Goal: Use online tool/utility: Utilize a website feature to perform a specific function

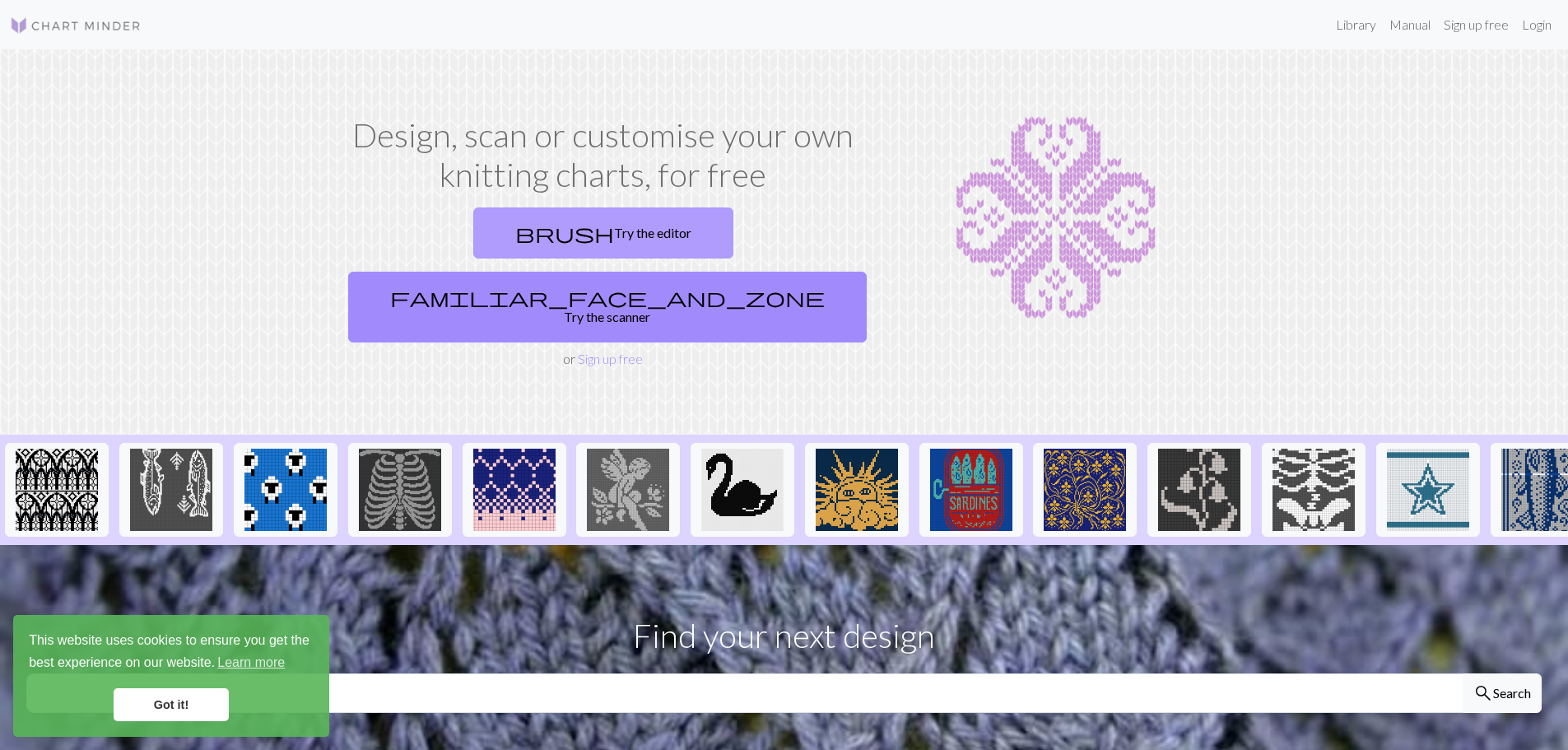
click at [473, 243] on link "brush Try the editor" at bounding box center [604, 233] width 260 height 51
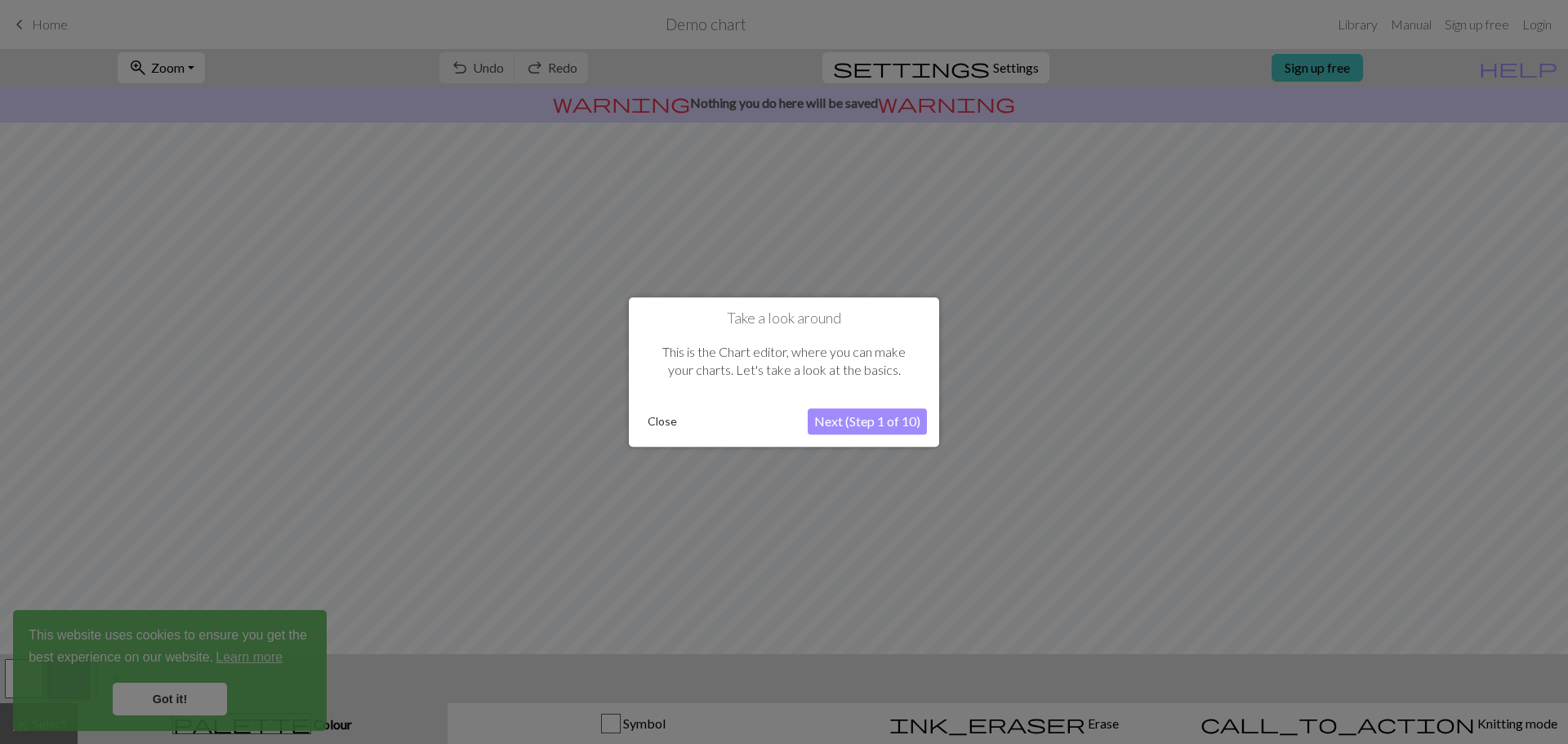
click at [867, 418] on button "Next (Step 1 of 10)" at bounding box center [866, 421] width 119 height 26
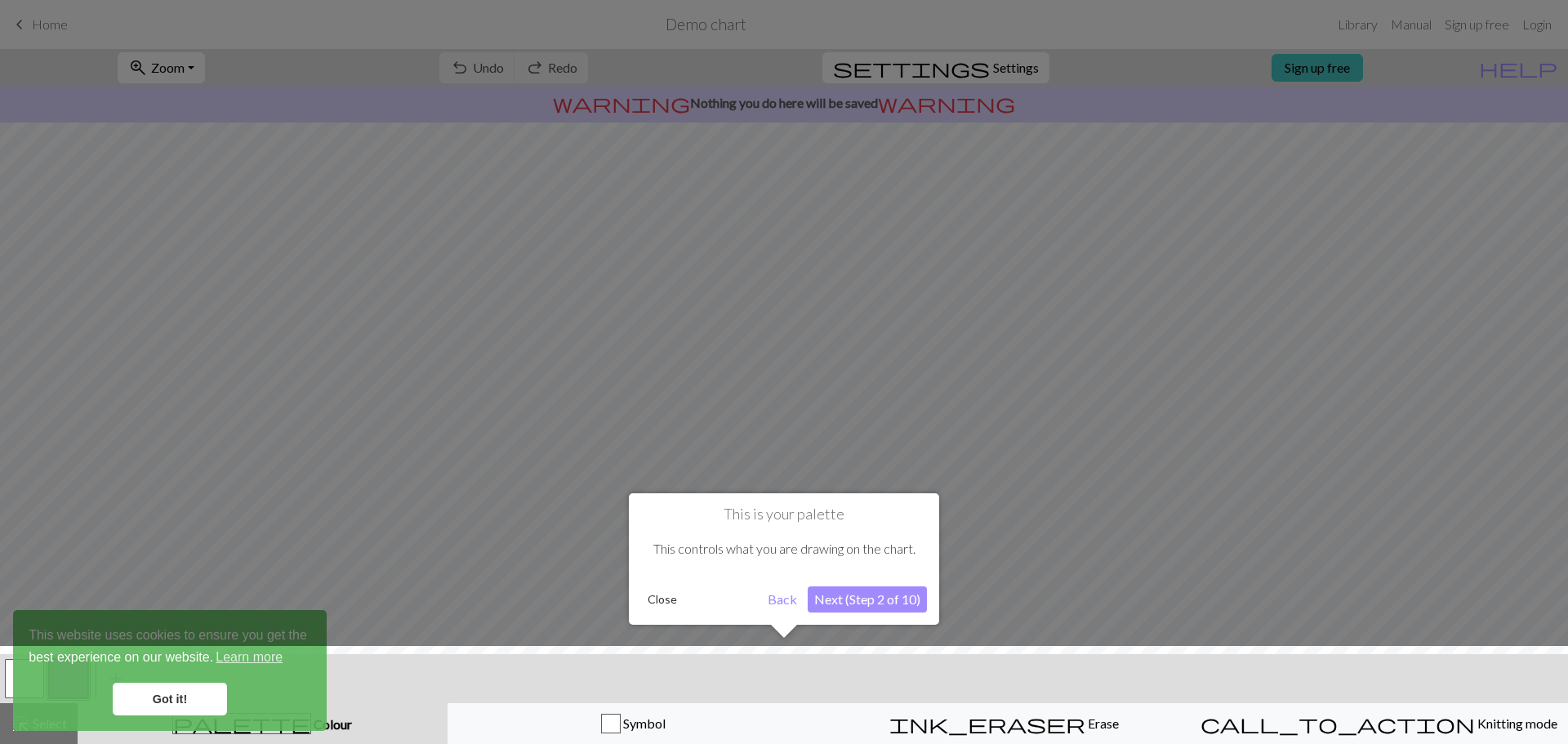
click at [170, 699] on div at bounding box center [784, 698] width 1584 height 106
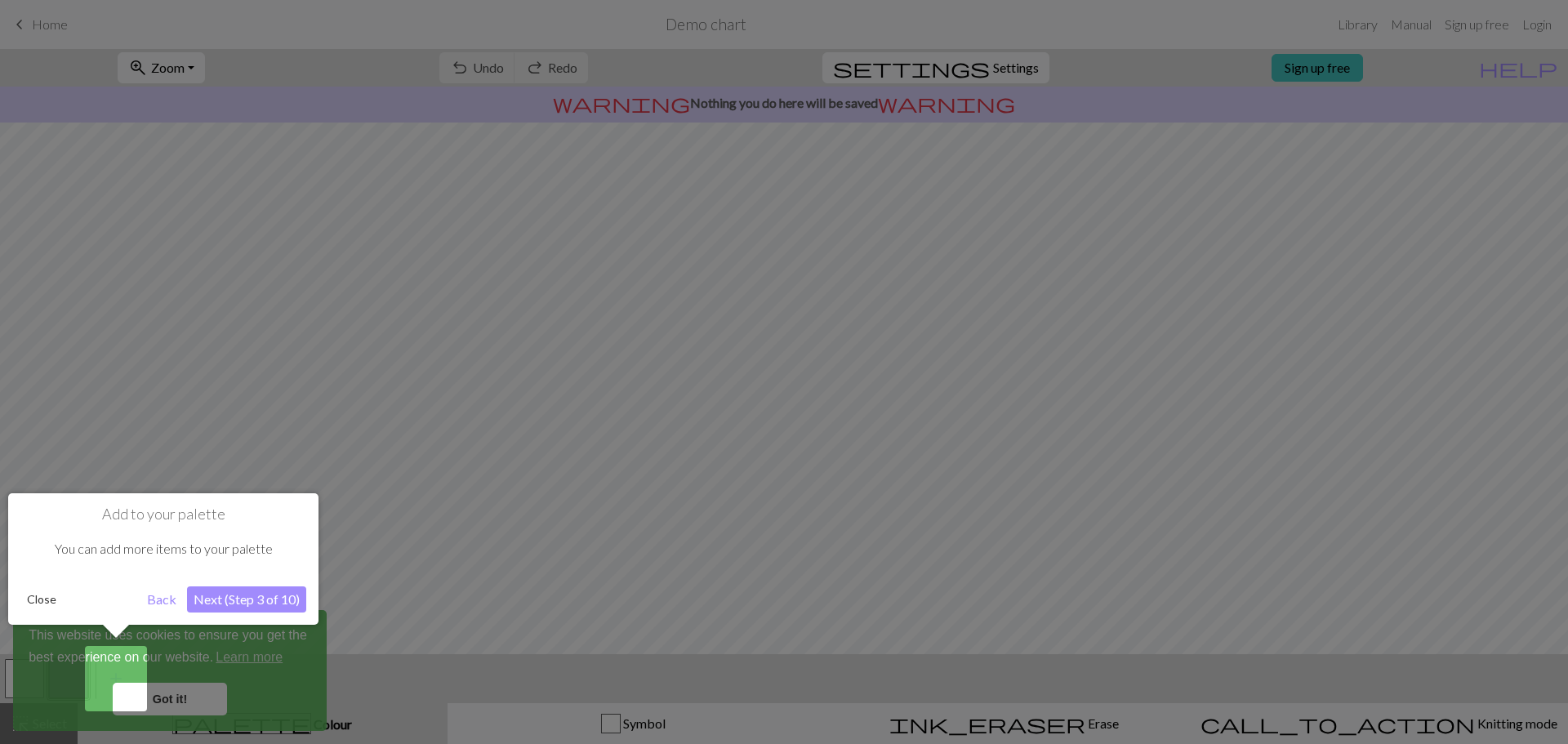
click at [249, 603] on button "Next (Step 3 of 10)" at bounding box center [246, 598] width 119 height 26
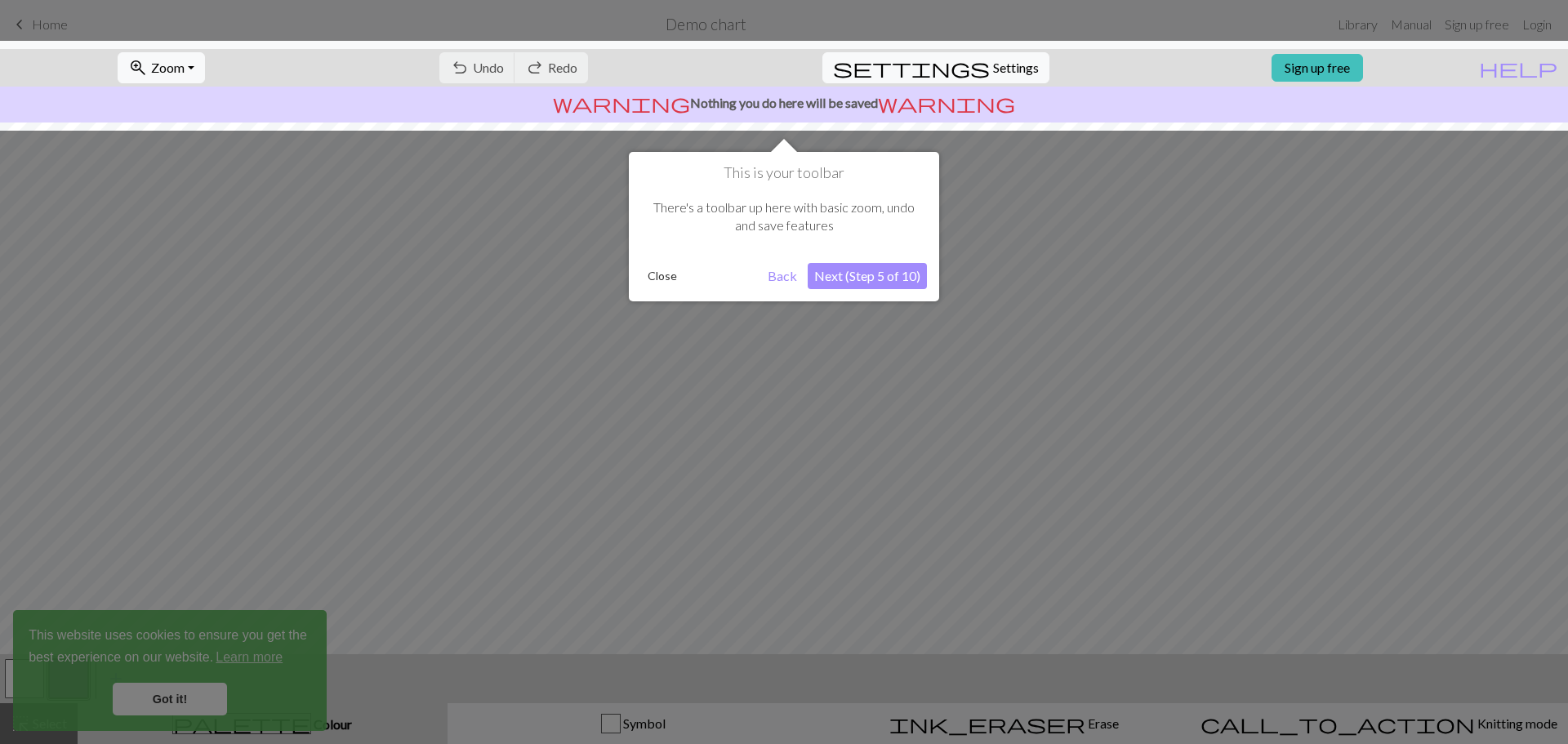
click at [879, 273] on button "Next (Step 5 of 10)" at bounding box center [866, 275] width 119 height 26
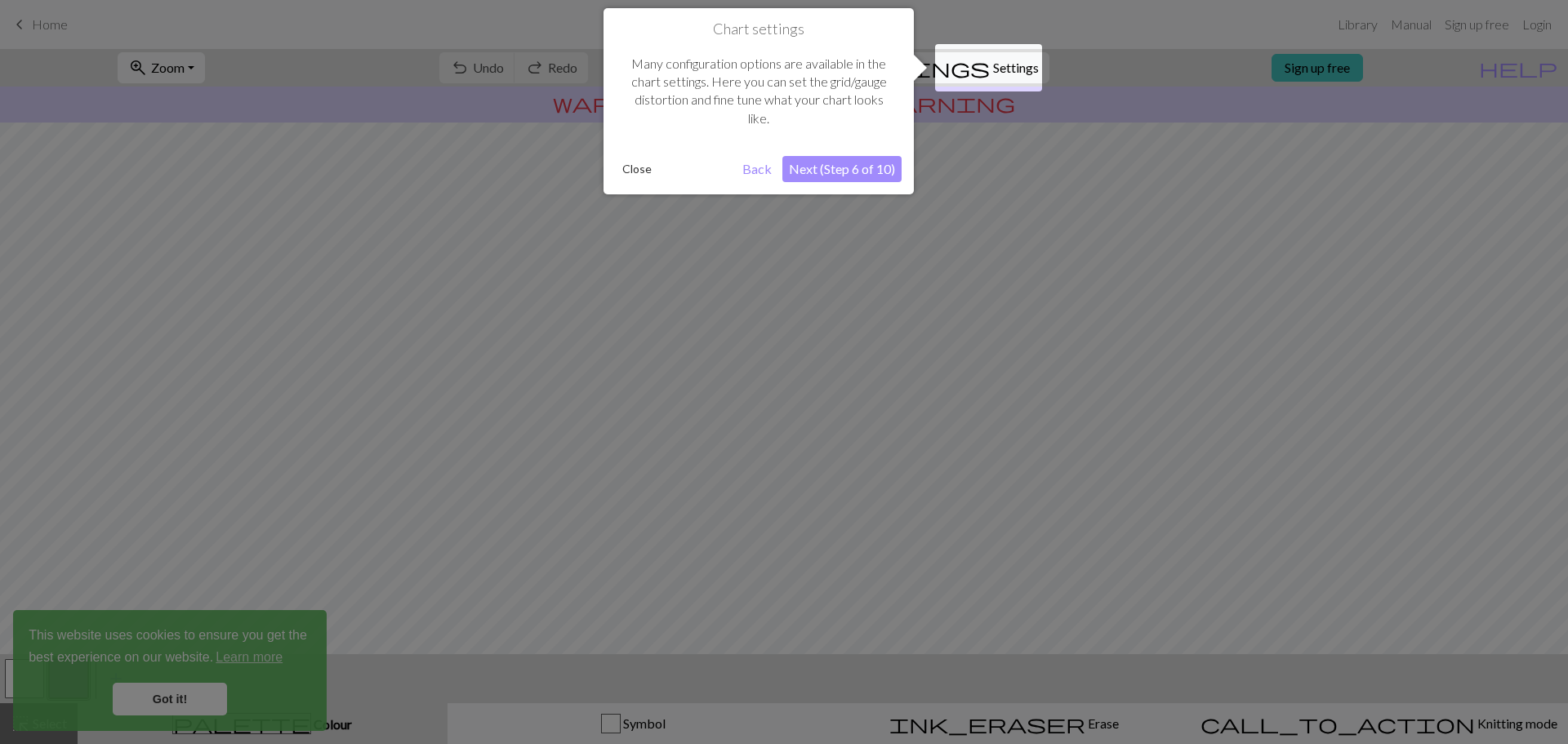
click at [847, 166] on button "Next (Step 6 of 10)" at bounding box center [841, 169] width 119 height 26
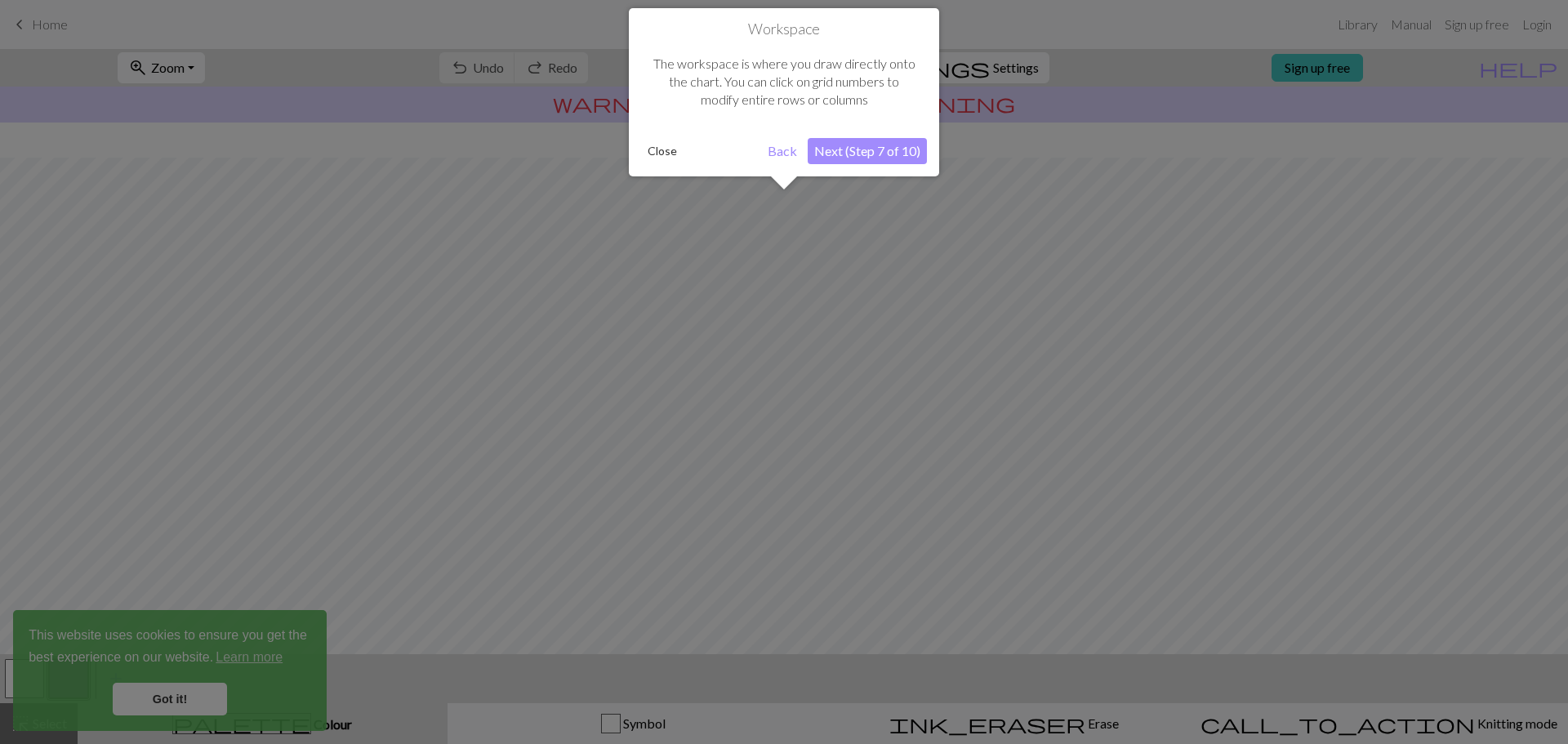
scroll to position [77, 0]
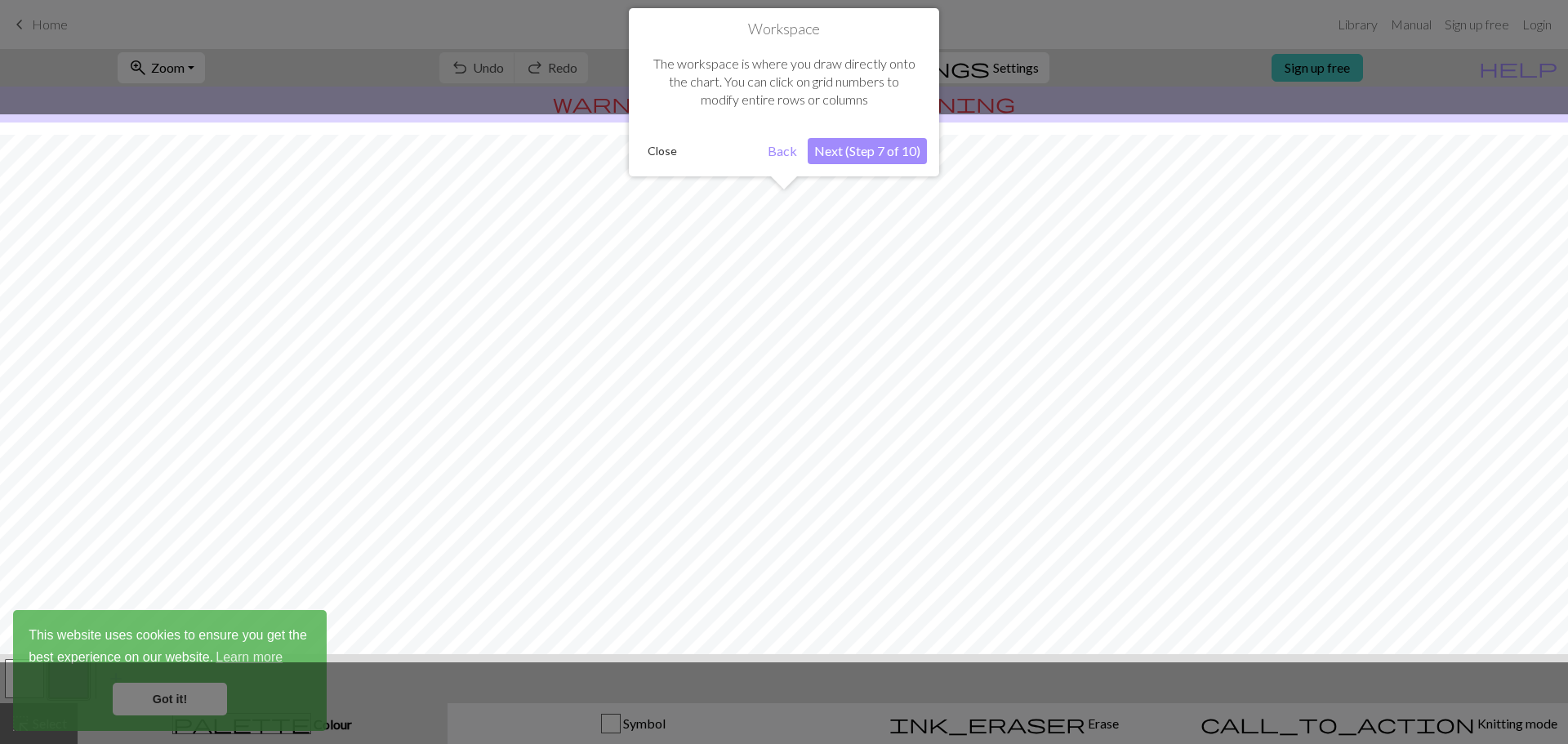
click at [880, 156] on button "Next (Step 7 of 10)" at bounding box center [866, 150] width 119 height 26
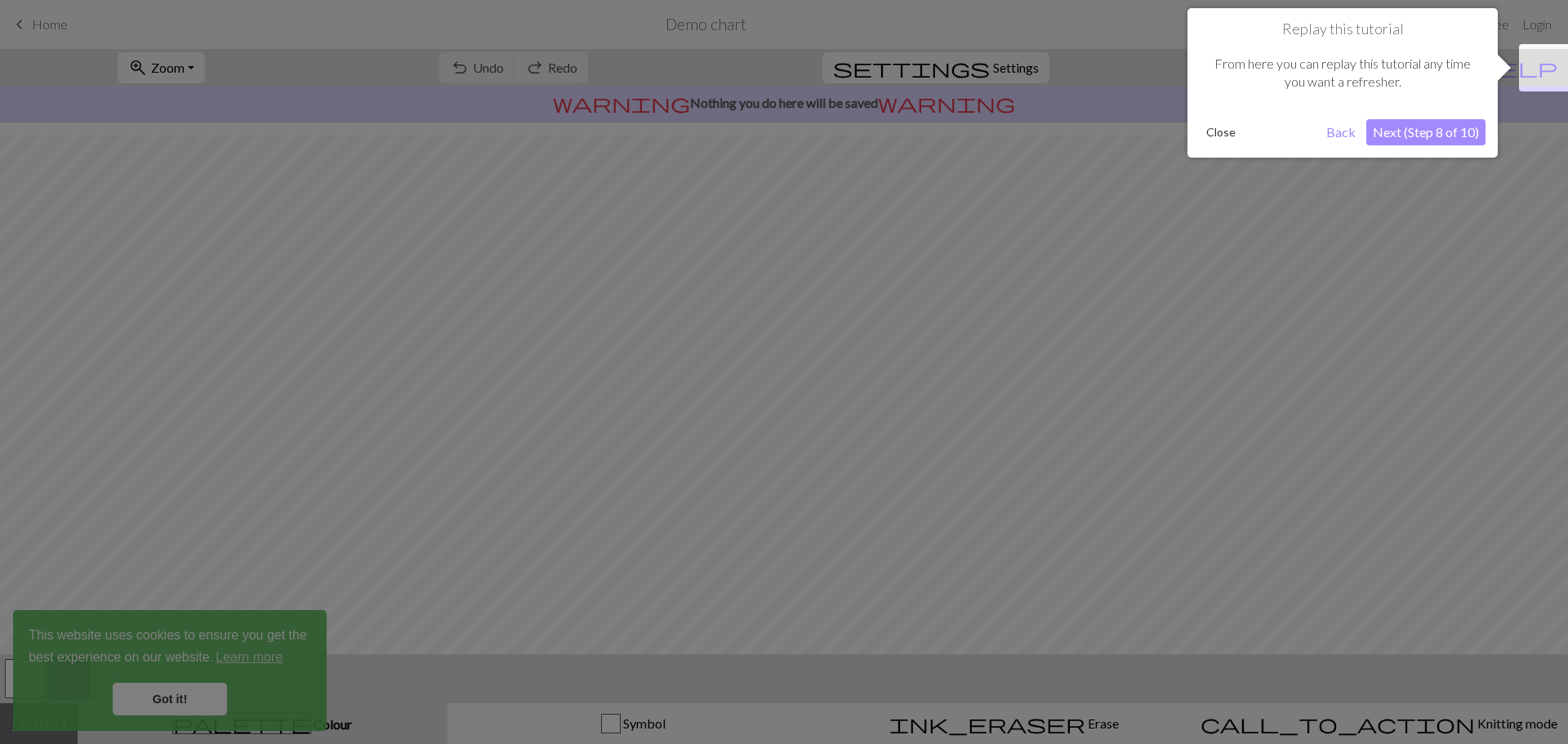
click at [1450, 127] on button "Next (Step 8 of 10)" at bounding box center [1425, 132] width 119 height 26
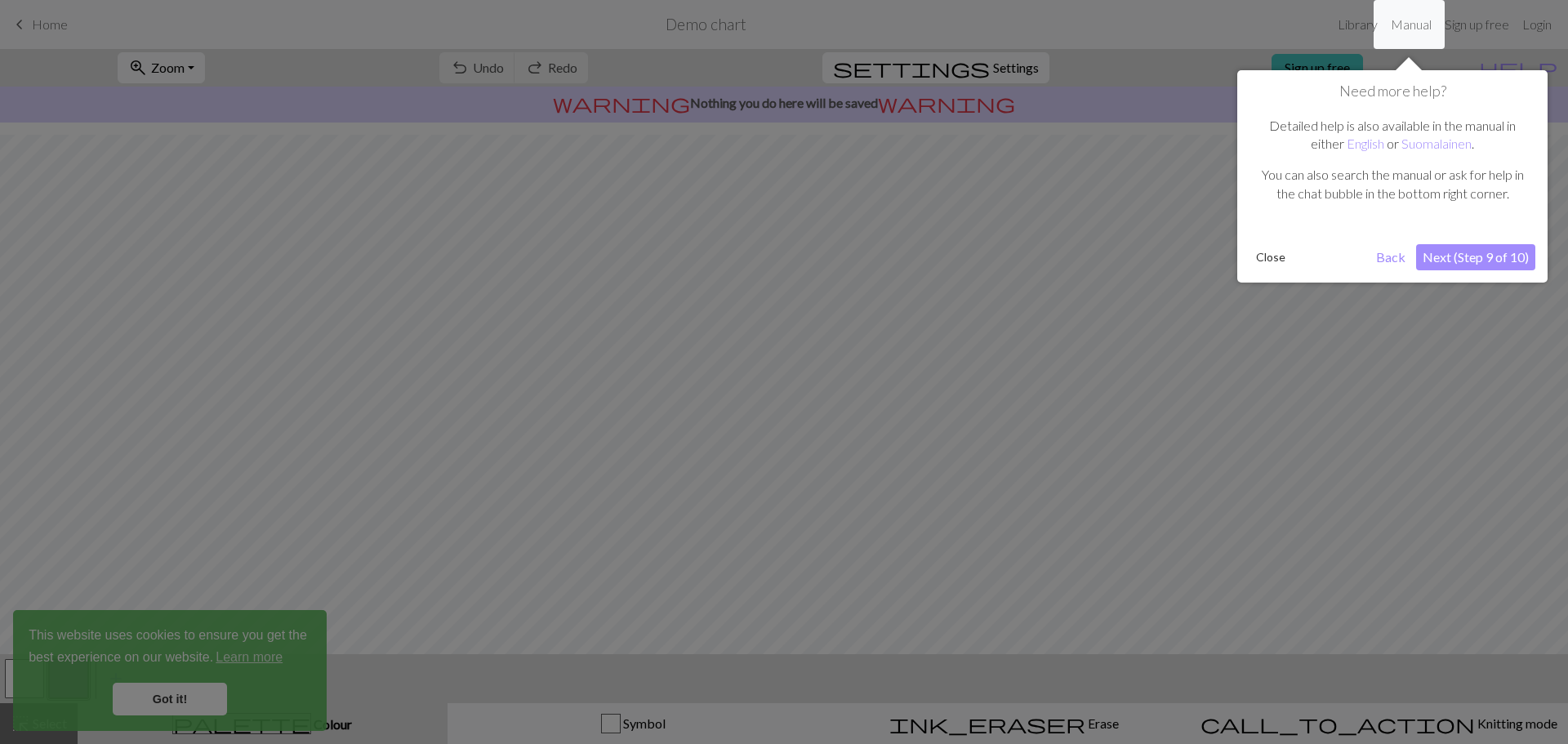
click at [1508, 257] on button "Next (Step 9 of 10)" at bounding box center [1475, 257] width 119 height 26
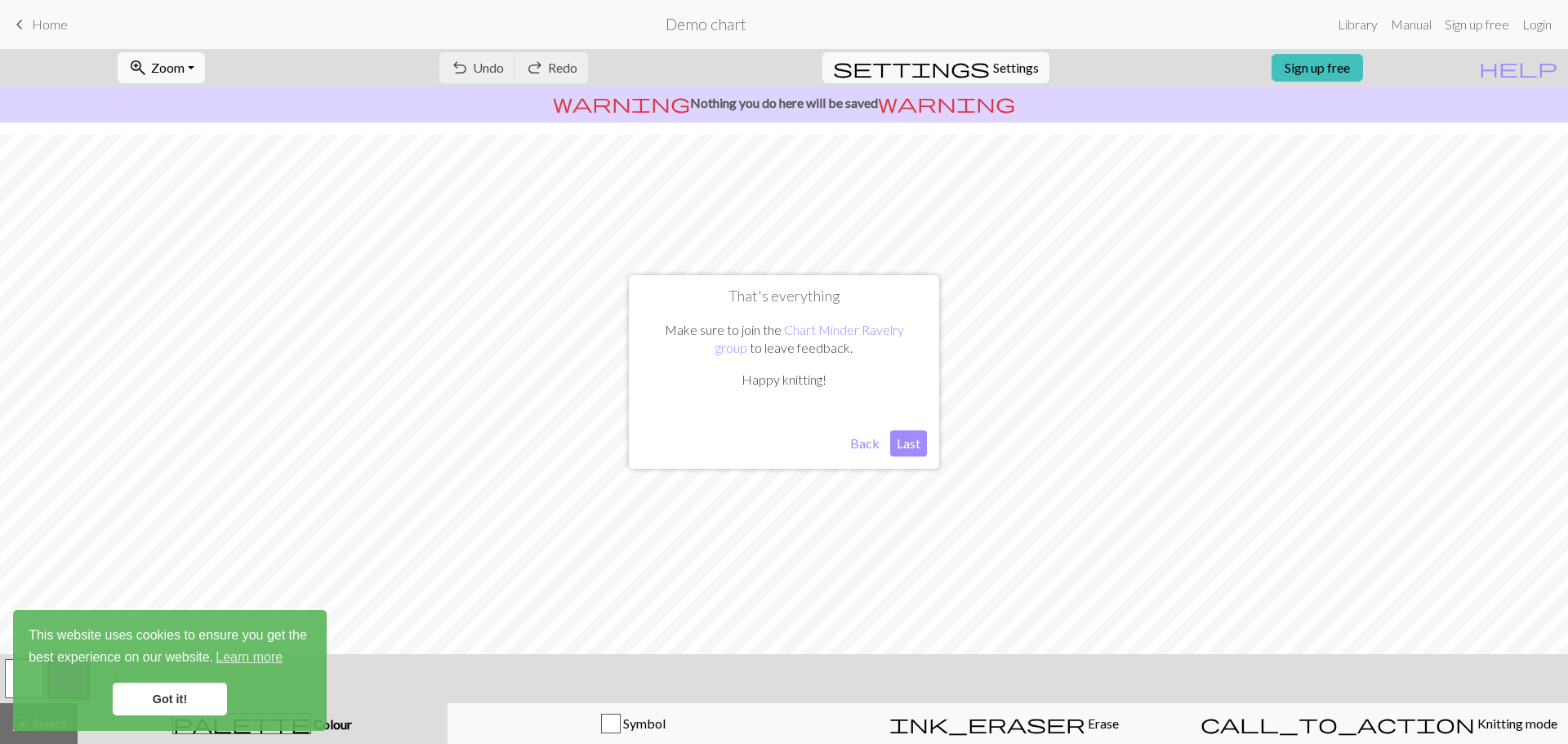
click at [902, 443] on button "Last" at bounding box center [908, 443] width 37 height 26
click at [153, 698] on link "Got it!" at bounding box center [170, 699] width 114 height 33
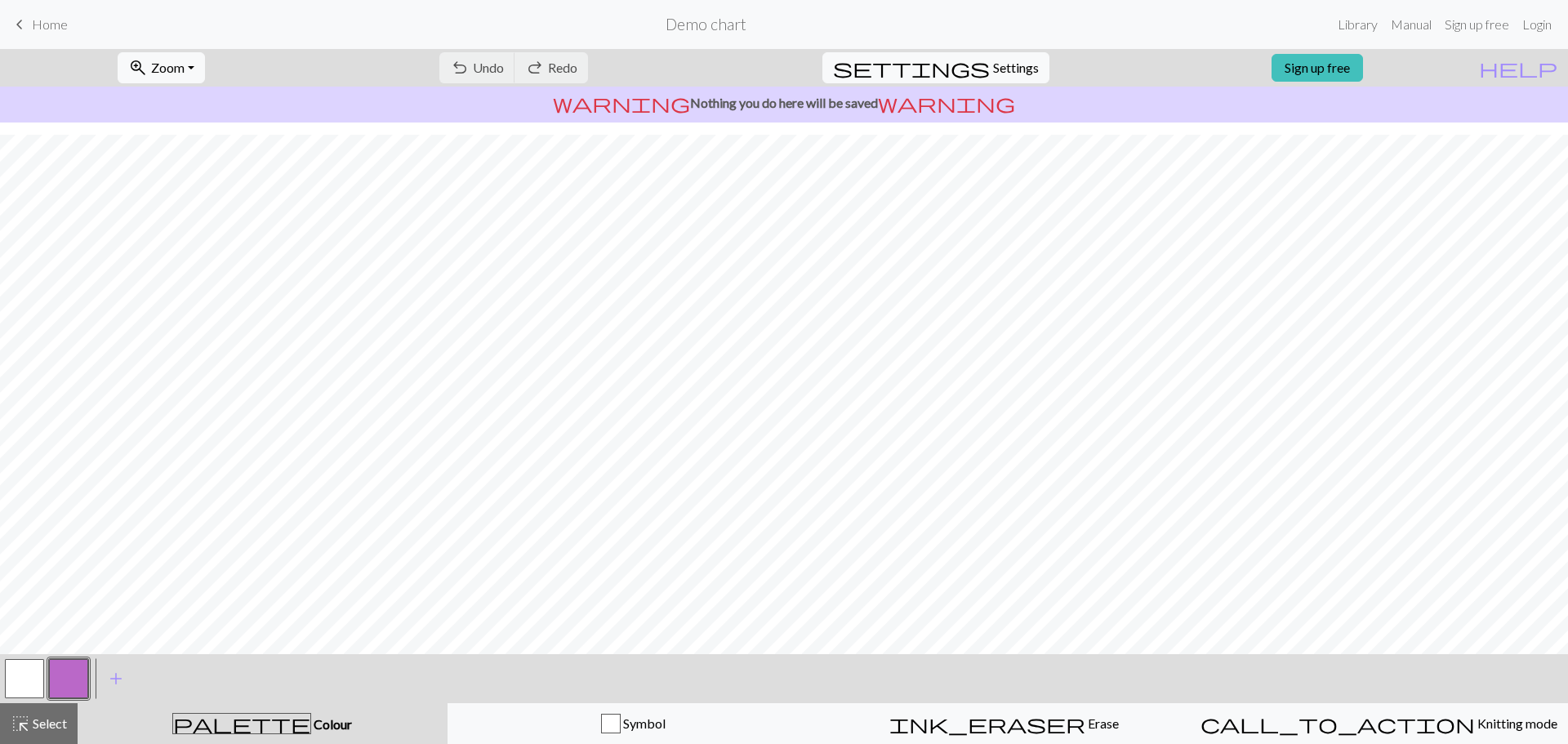
click at [767, 98] on p "warning Nothing you do here will be saved warning" at bounding box center [784, 103] width 1555 height 19
click at [994, 70] on span "Settings" at bounding box center [1015, 68] width 46 height 19
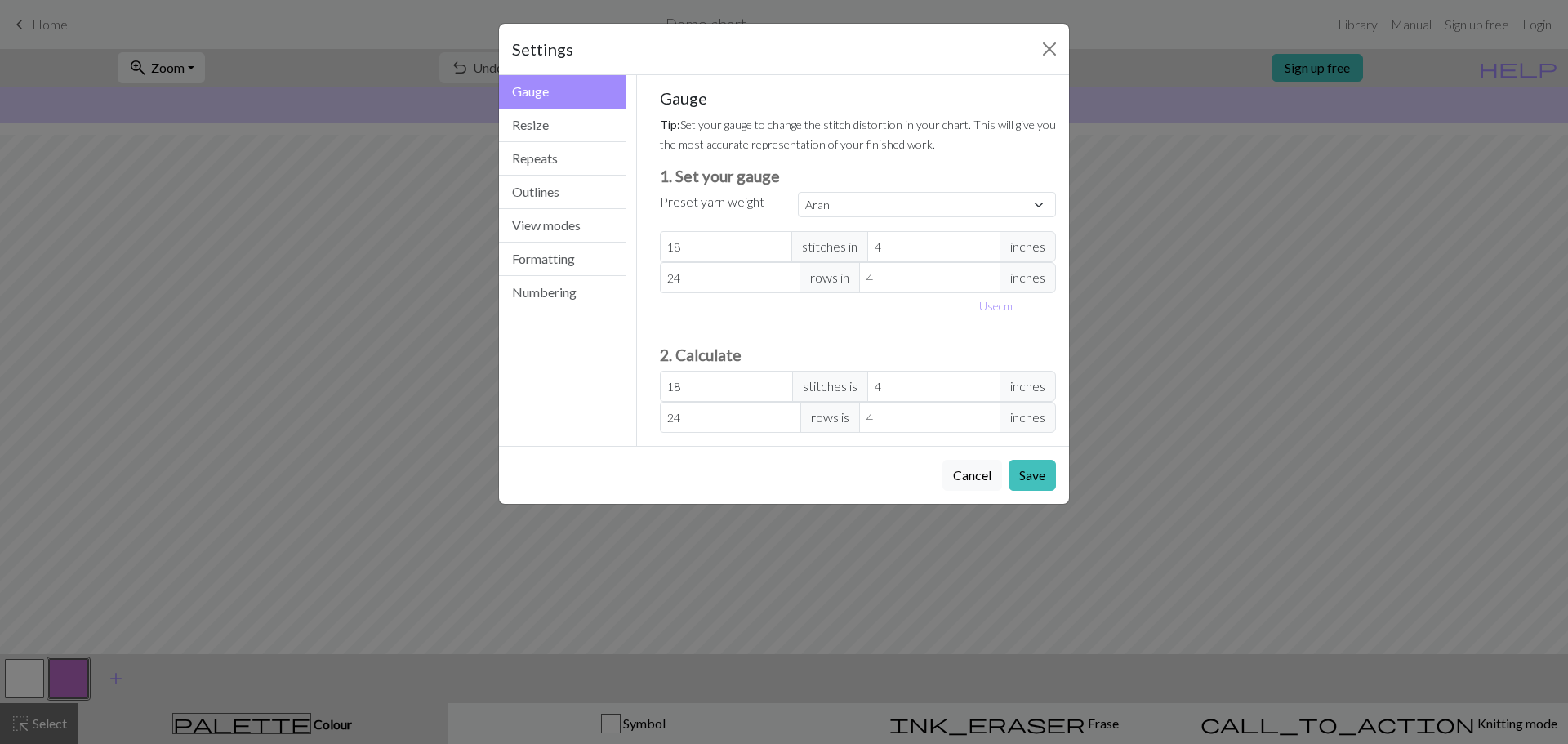
drag, startPoint x: 1013, startPoint y: 63, endPoint x: 1067, endPoint y: 20, distance: 69.0
drag, startPoint x: 725, startPoint y: 250, endPoint x: 658, endPoint y: 245, distance: 67.2
click at [658, 245] on div "Gauge Tip: Set your gauge to change the stitch distortion in your chart. This w…" at bounding box center [859, 260] width 423 height 371
select select "custom"
type input "2"
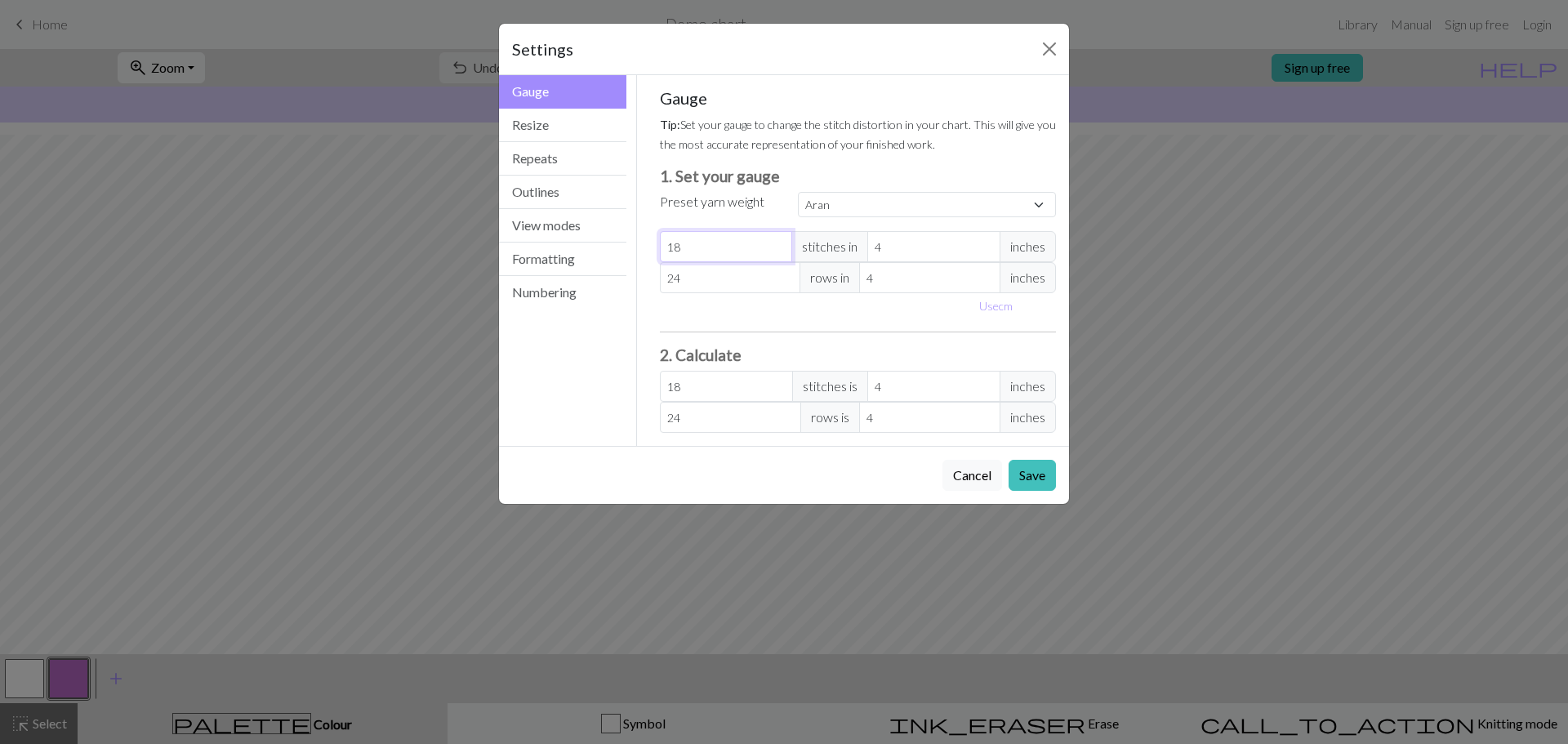
type input "2"
type input "22"
click at [1024, 245] on span "inches" at bounding box center [1028, 246] width 56 height 31
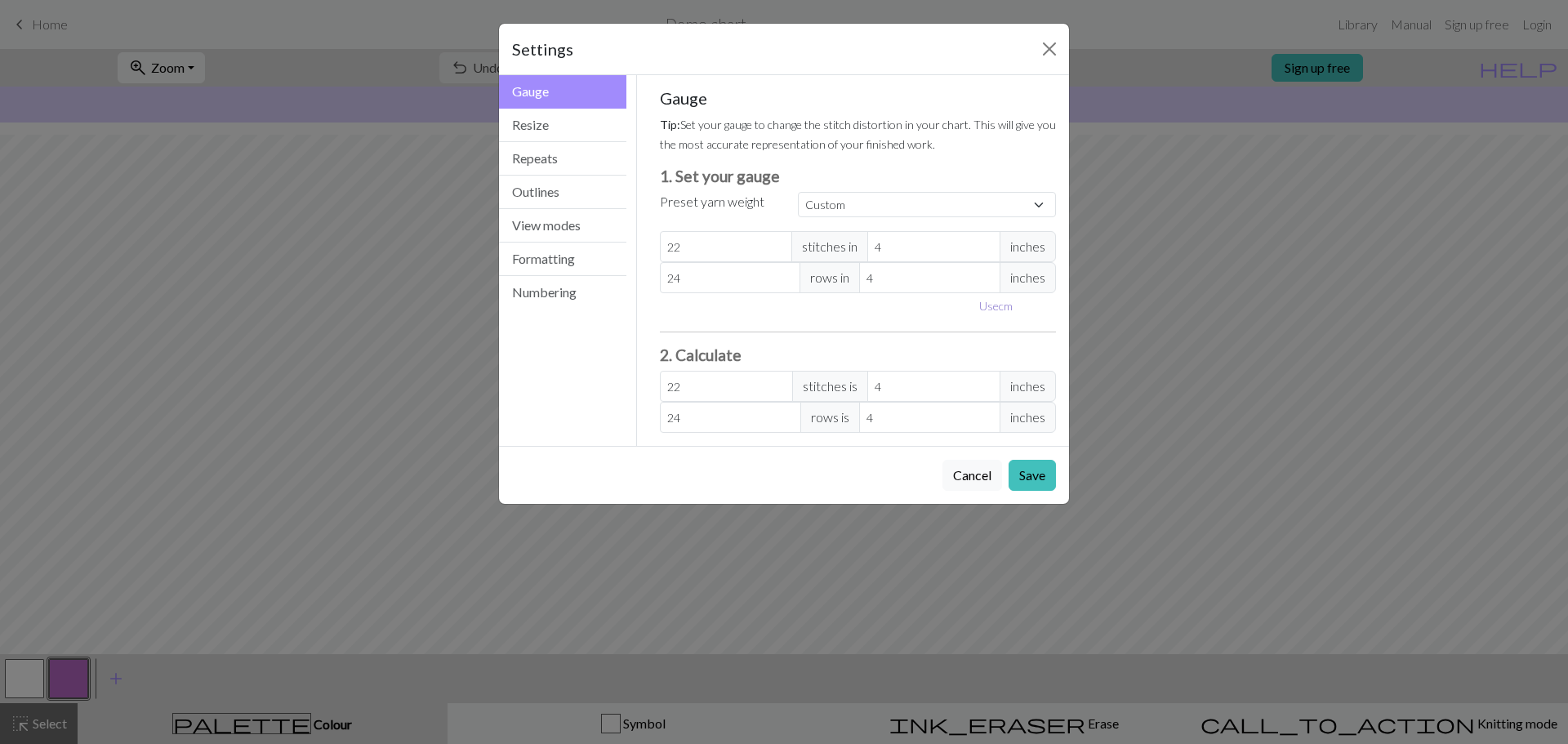
click at [998, 313] on button "Use cm" at bounding box center [996, 306] width 49 height 25
type input "10.16"
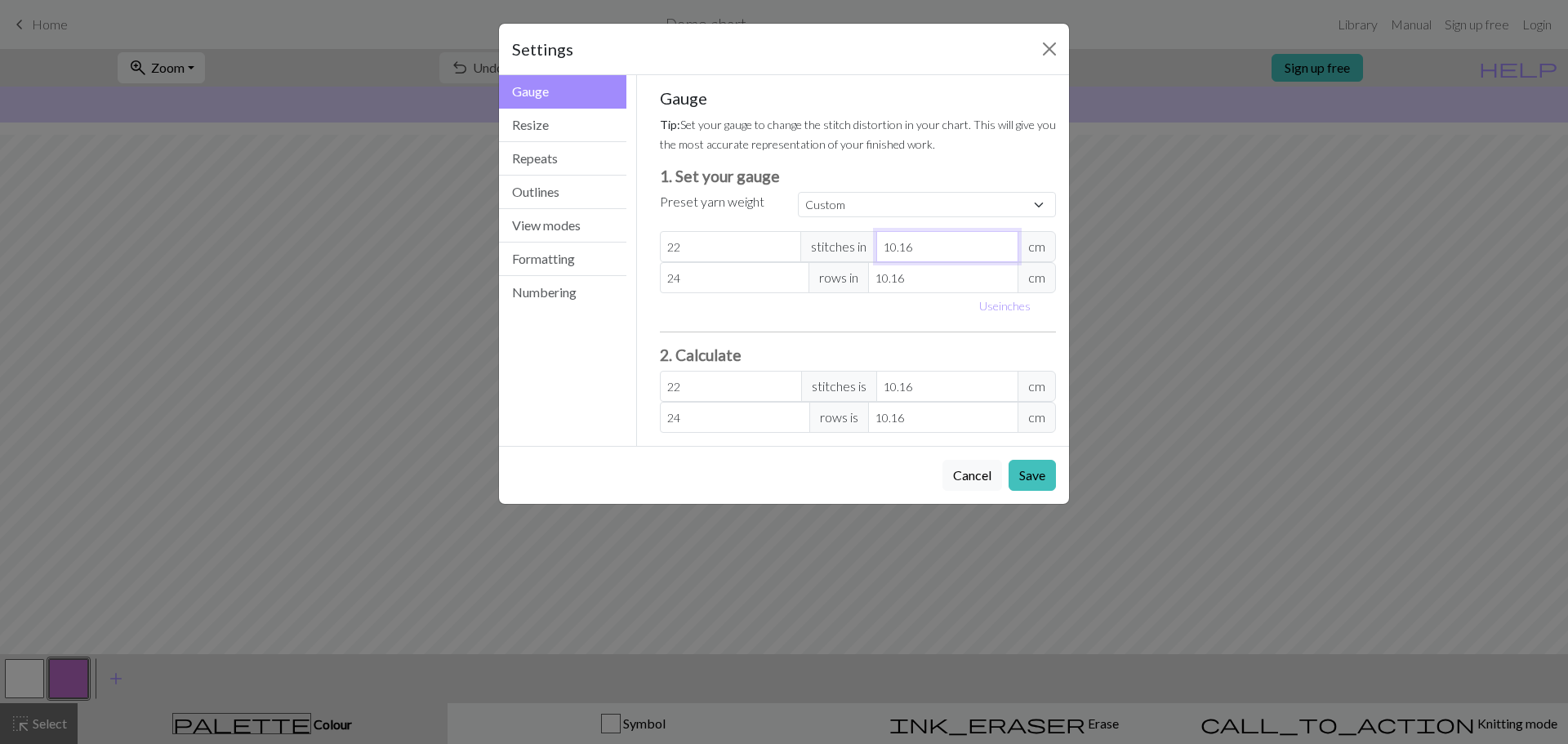
click at [954, 251] on input "10.16" at bounding box center [947, 246] width 142 height 31
type input "10.1"
type input "22.13"
type input "10"
type input "22.35"
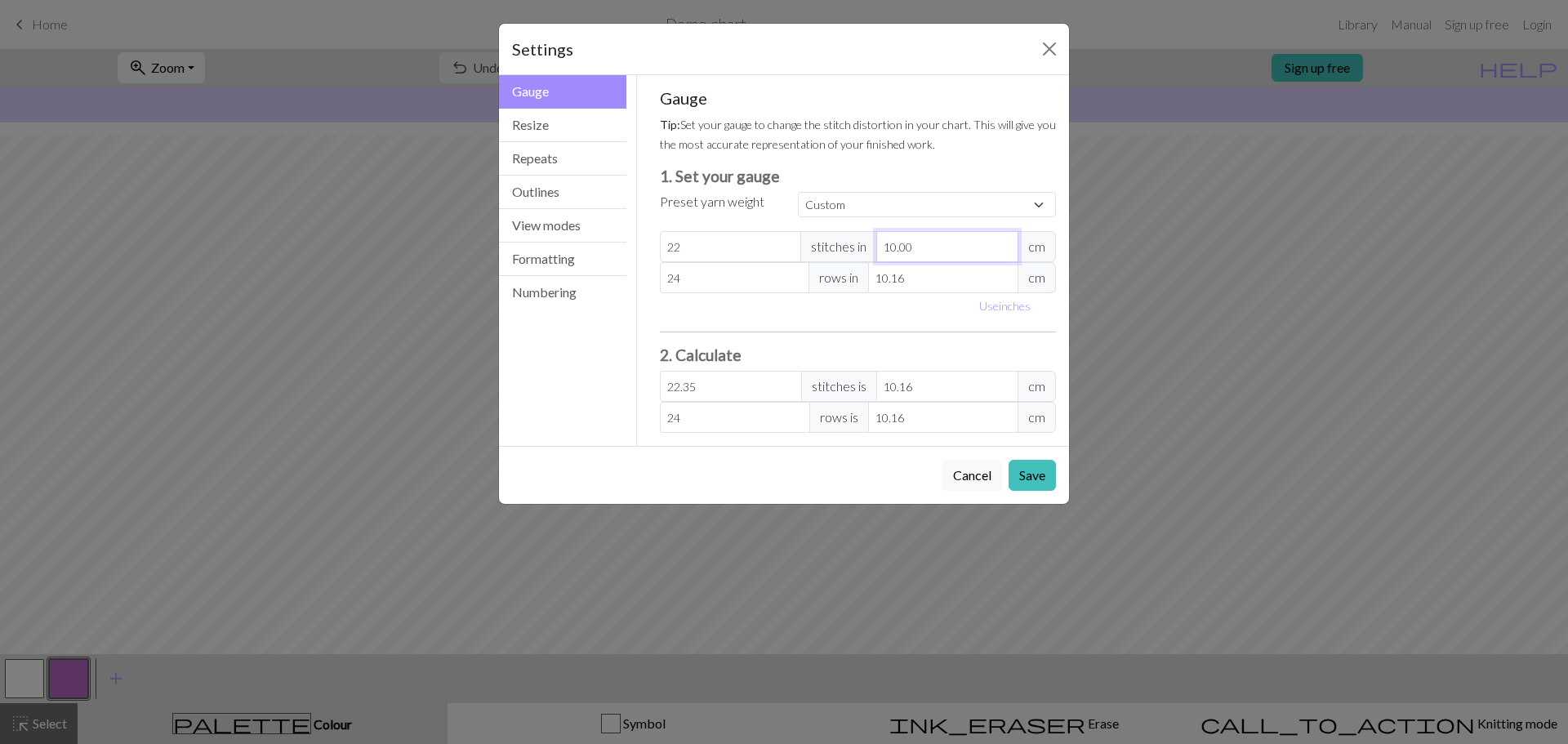
type input "10.00"
click at [925, 277] on input "10.16" at bounding box center [943, 277] width 150 height 31
type input "10.1"
type input "24.14"
type input "10"
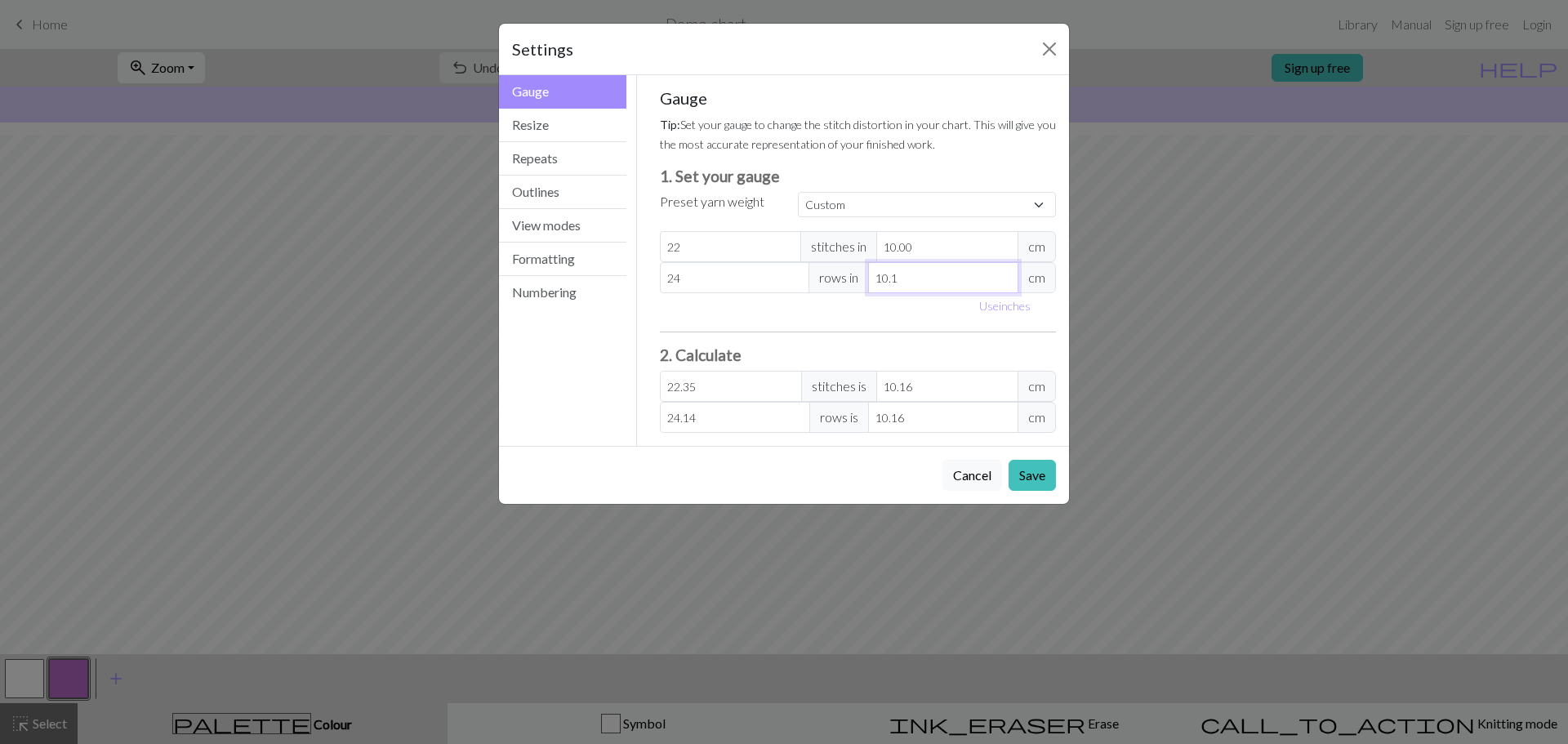
type input "24.38"
type input "10.00"
drag, startPoint x: 698, startPoint y: 277, endPoint x: 615, endPoint y: 277, distance: 83.0
click at [614, 277] on div "Gauge Gauge Resize Repeats Outlines View modes Formatting Numbering Gauge Resiz…" at bounding box center [784, 260] width 590 height 371
type input "3"
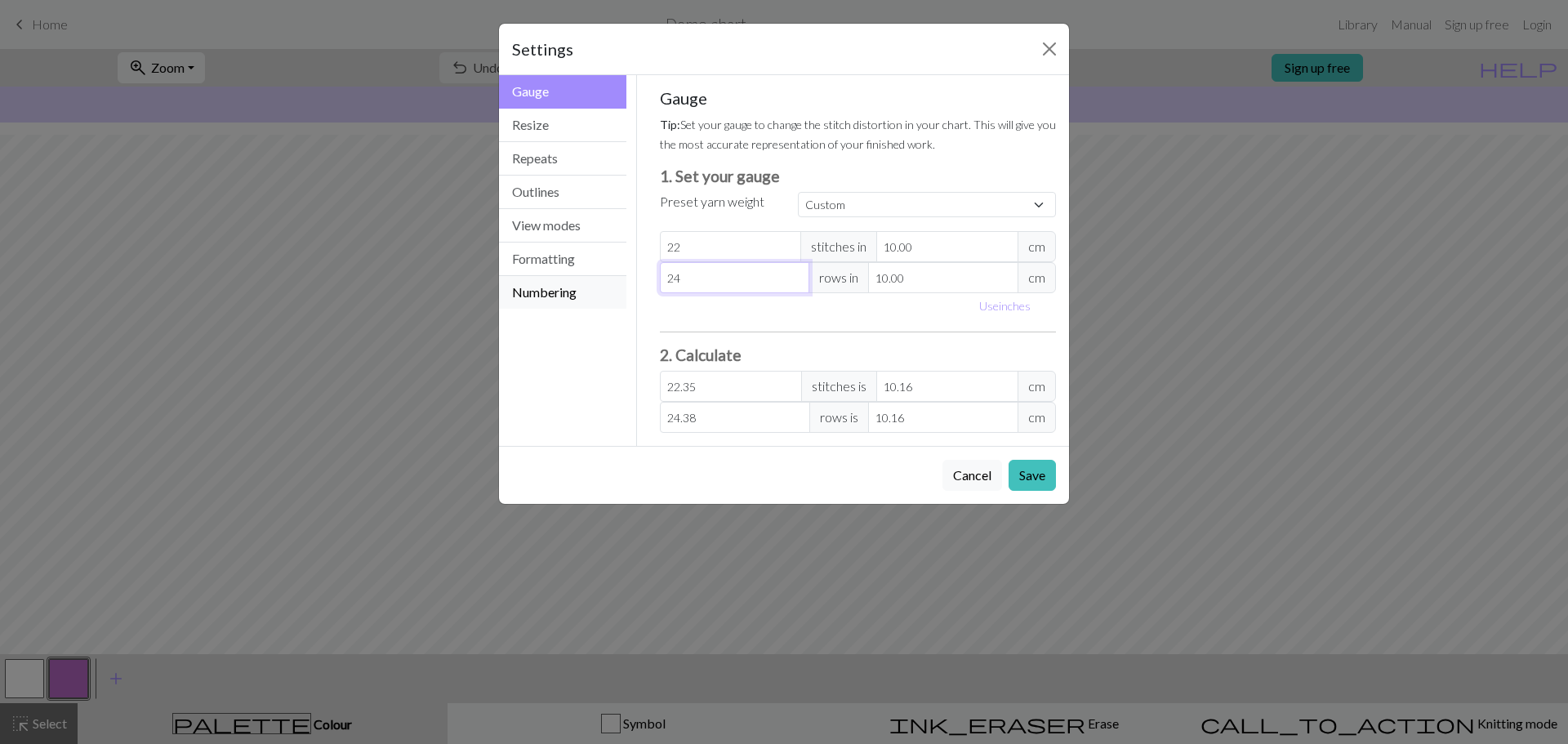
type input "3.05"
type input "32"
type input "32.51"
type input "32"
click at [1029, 483] on button "Save" at bounding box center [1031, 475] width 48 height 31
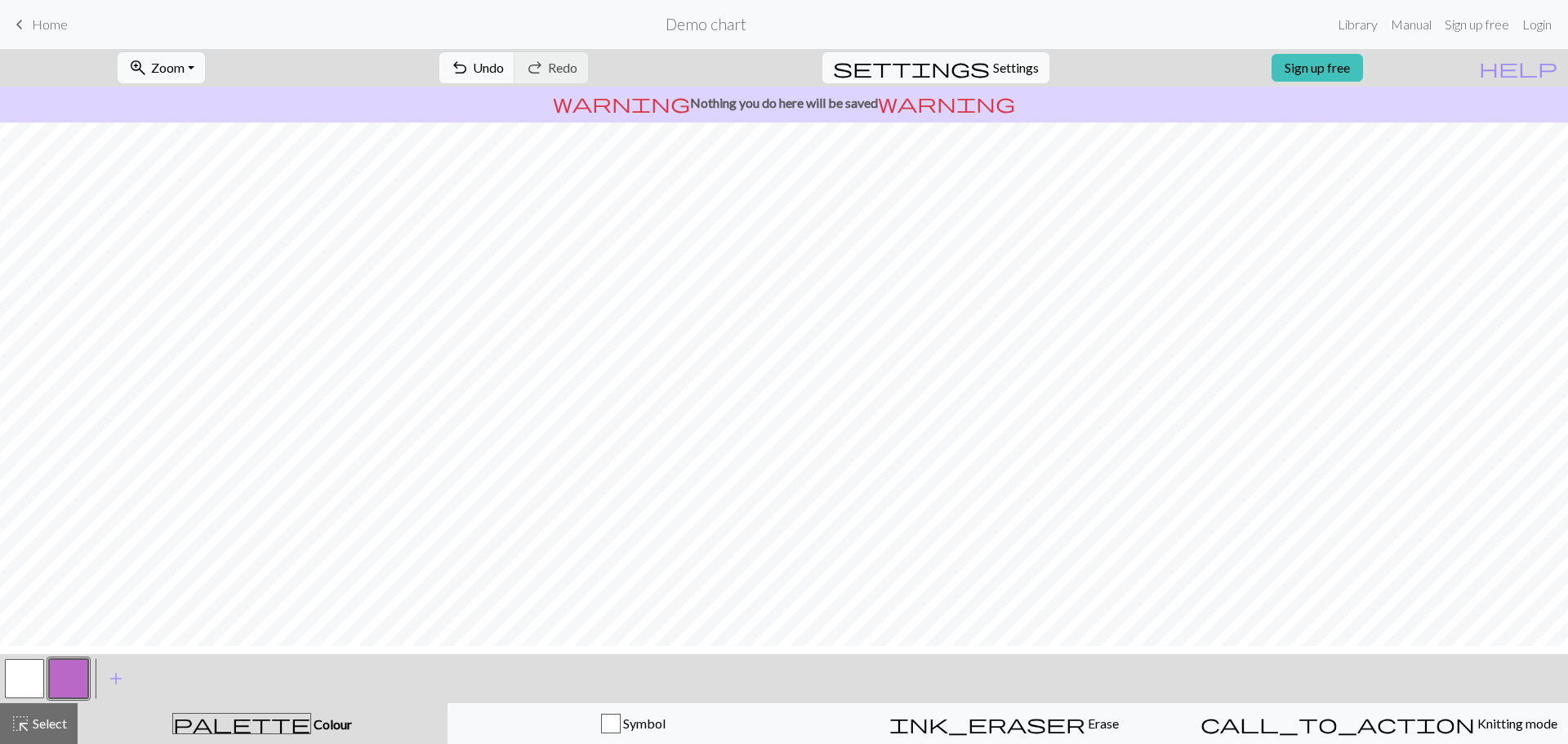
scroll to position [0, 0]
click at [34, 678] on button "button" at bounding box center [24, 678] width 39 height 39
click at [65, 685] on button "button" at bounding box center [69, 678] width 39 height 39
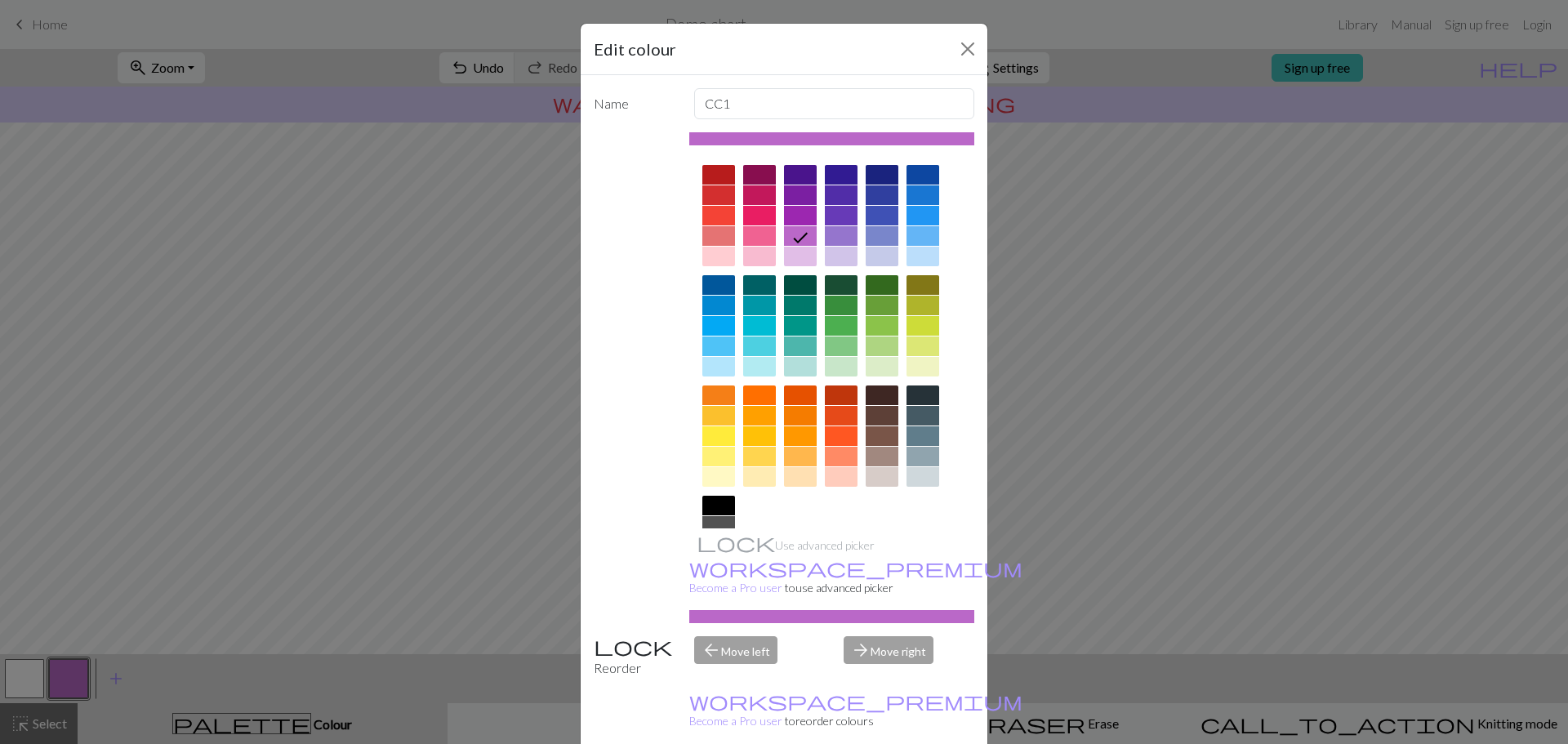
click at [716, 320] on div at bounding box center [719, 326] width 33 height 19
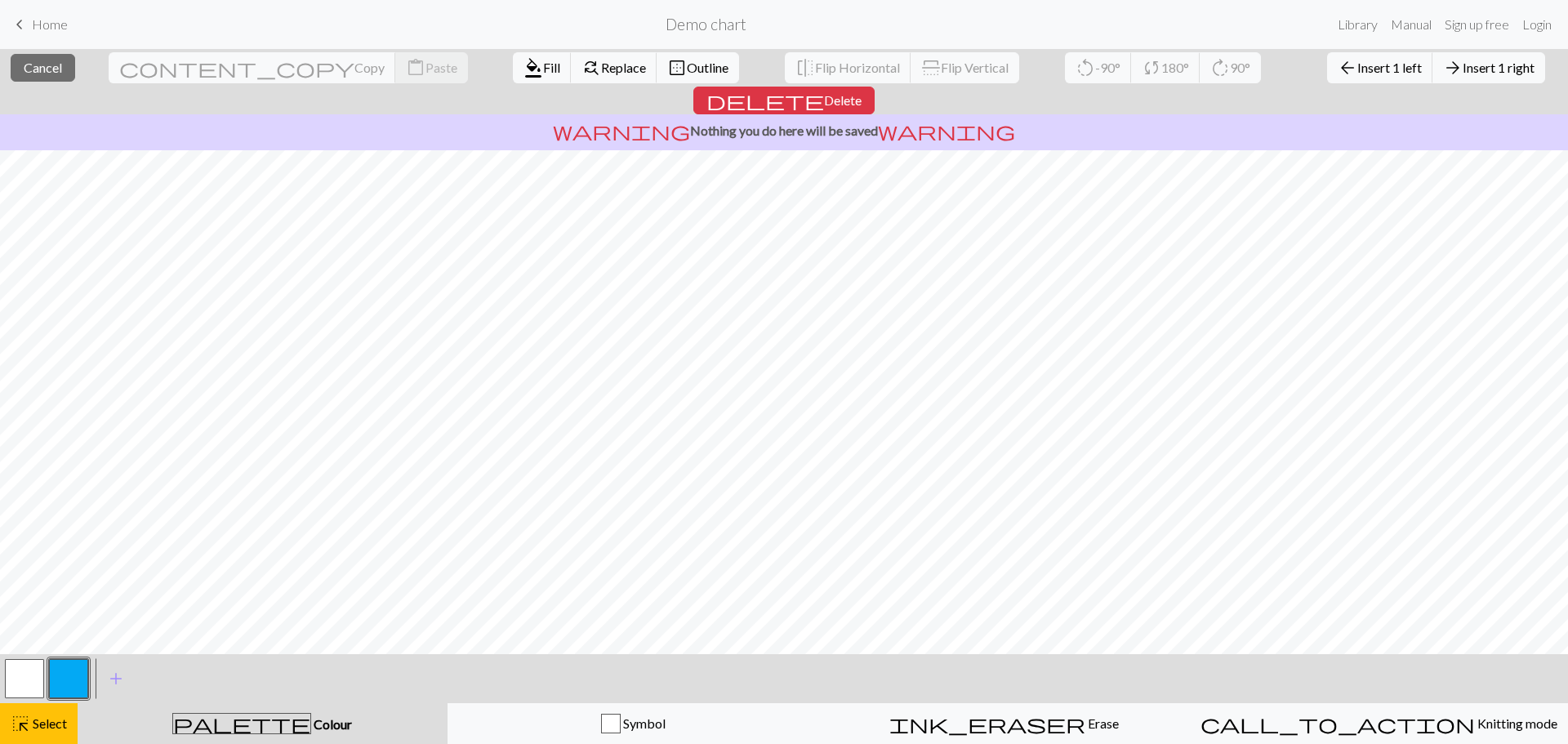
click at [22, 674] on button "button" at bounding box center [24, 678] width 39 height 39
click at [39, 735] on button "highlight_alt Select Select" at bounding box center [39, 724] width 78 height 41
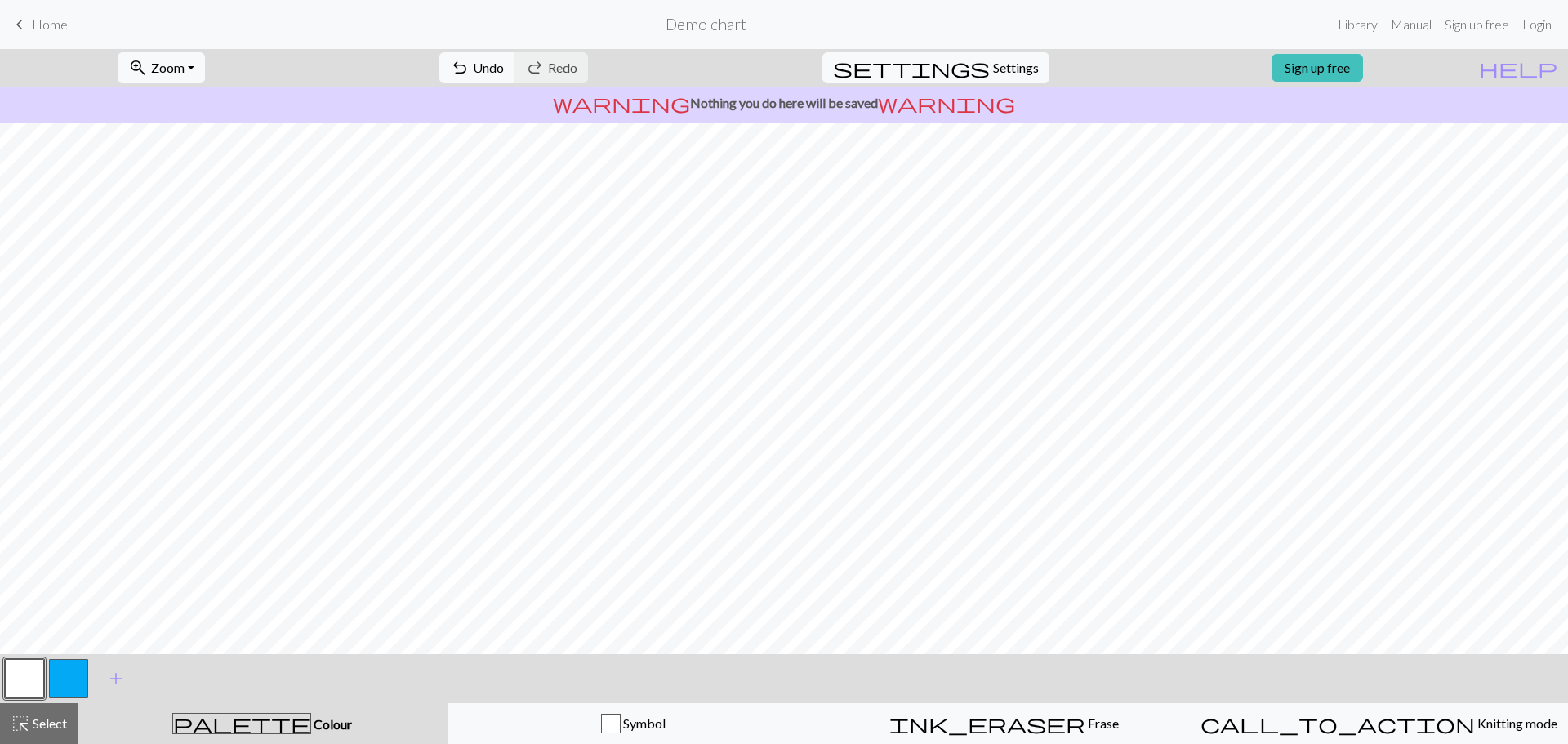
click at [19, 683] on button "button" at bounding box center [24, 678] width 39 height 39
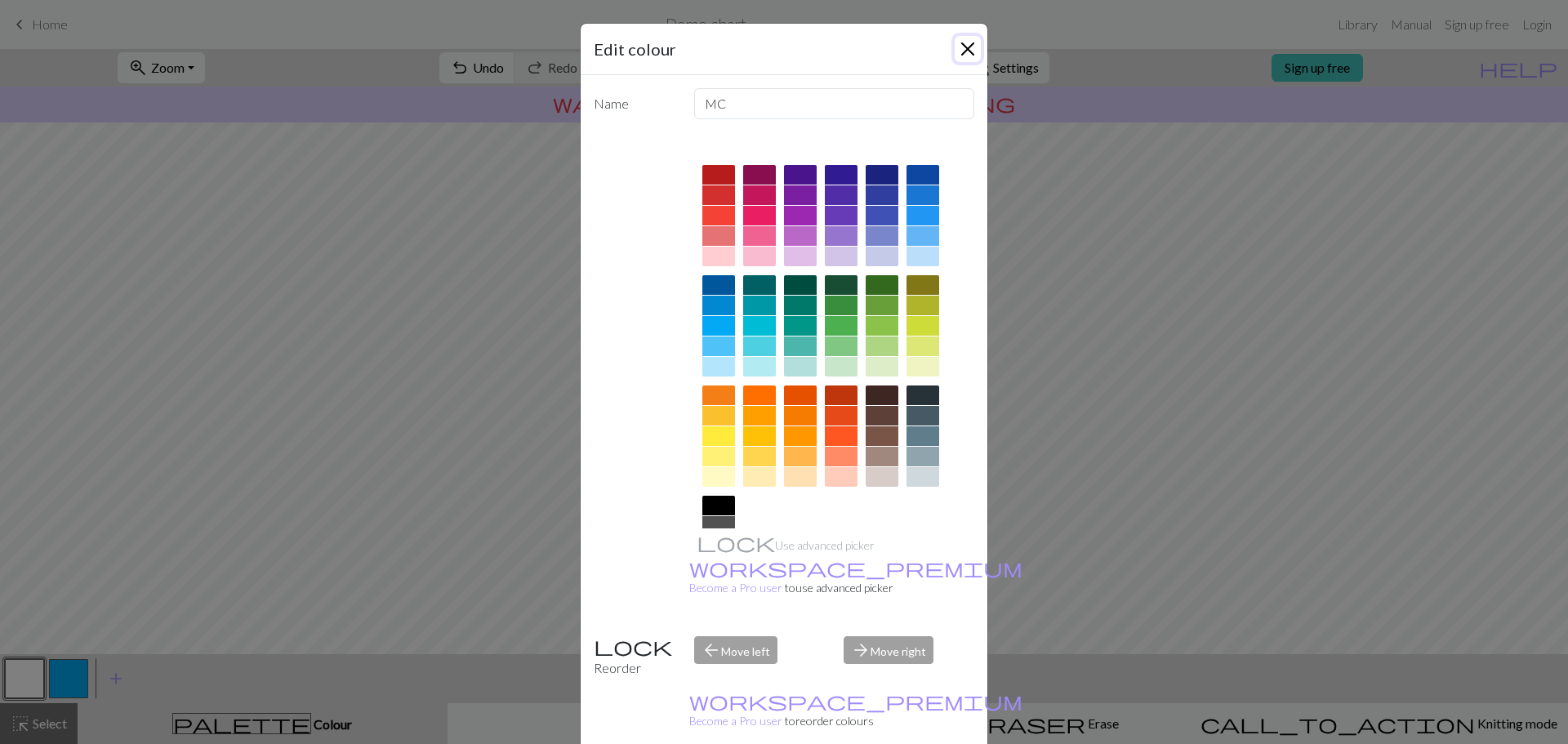
click at [964, 47] on button "Close" at bounding box center [967, 49] width 26 height 26
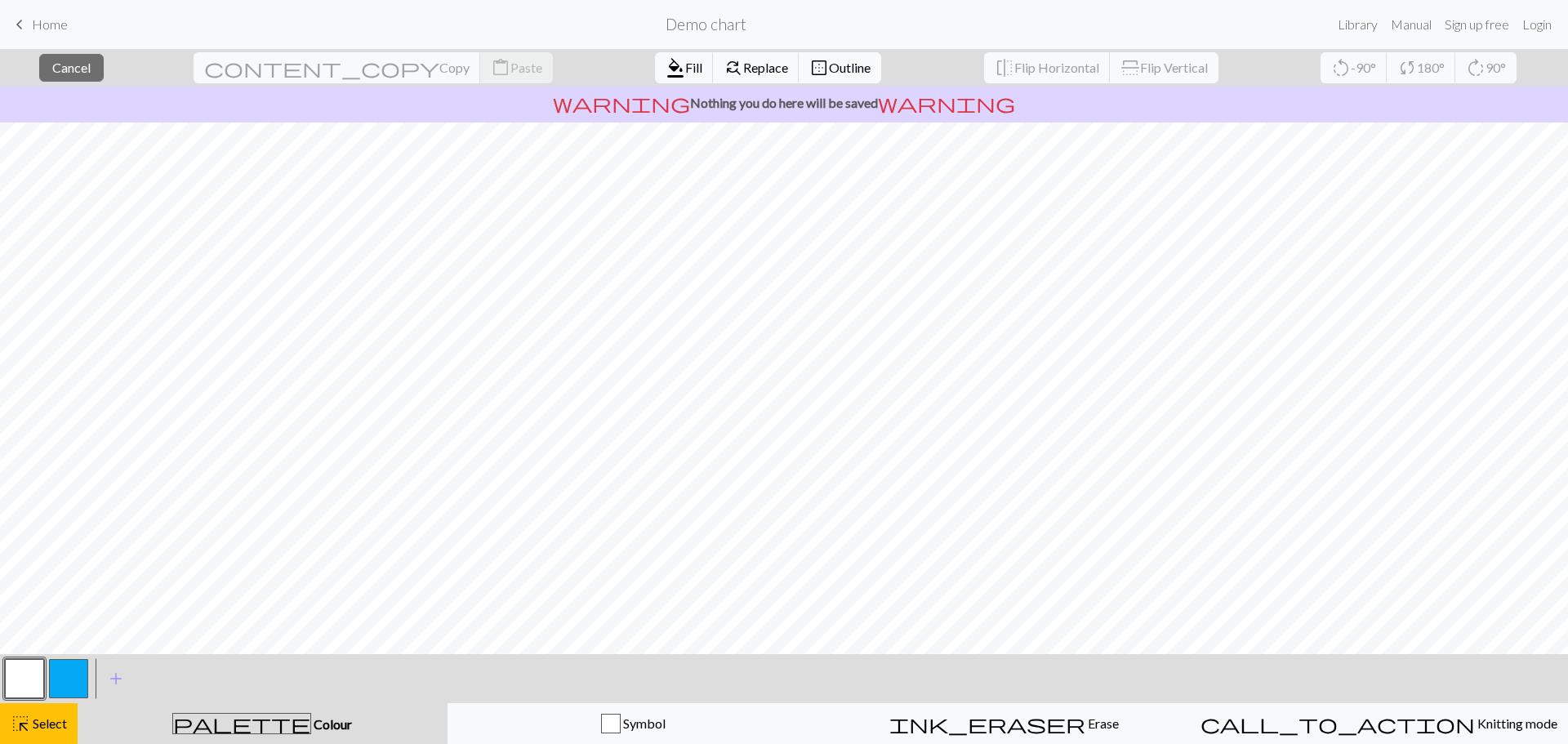
click at [23, 672] on button "button" at bounding box center [24, 678] width 39 height 39
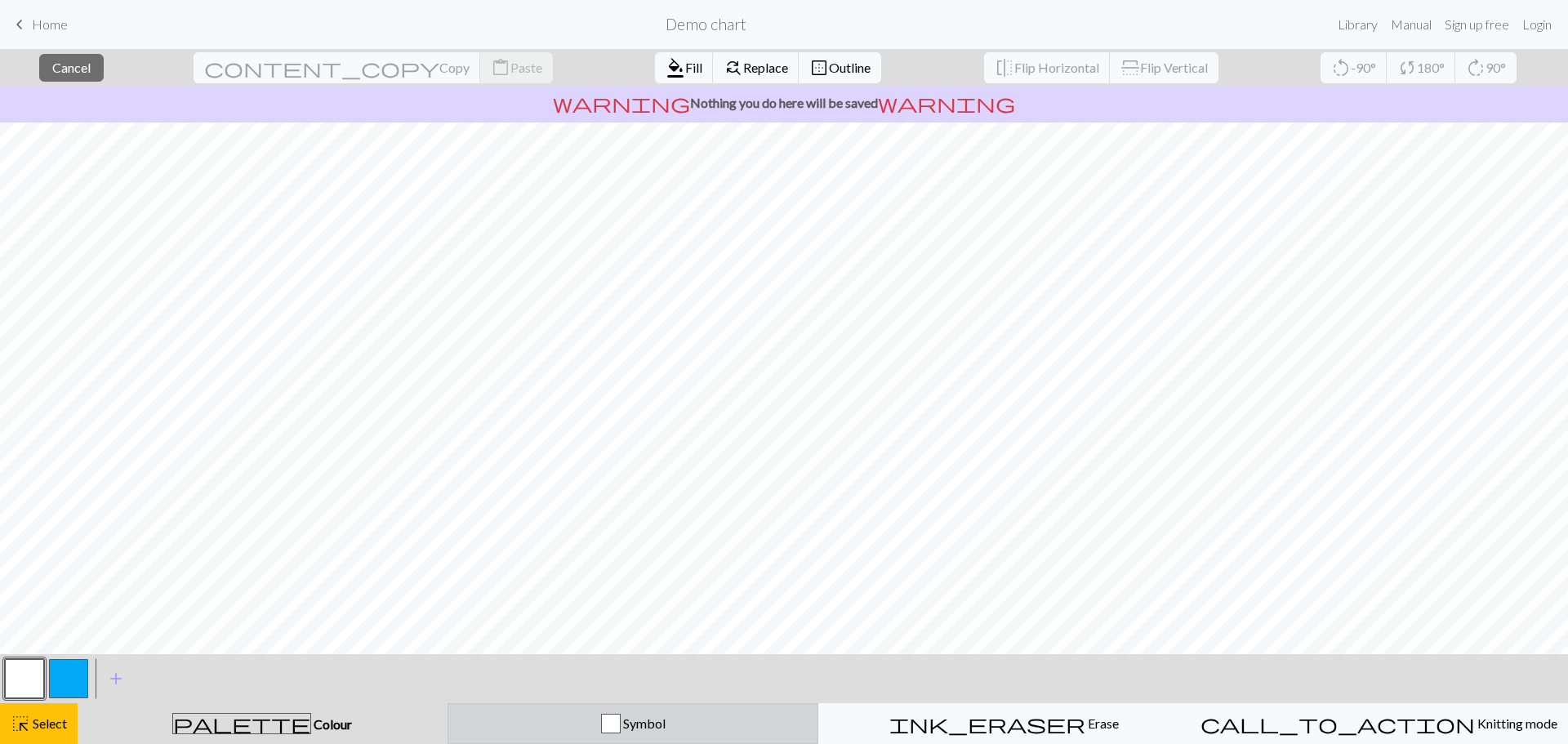
click at [612, 723] on div "button" at bounding box center [610, 724] width 19 height 19
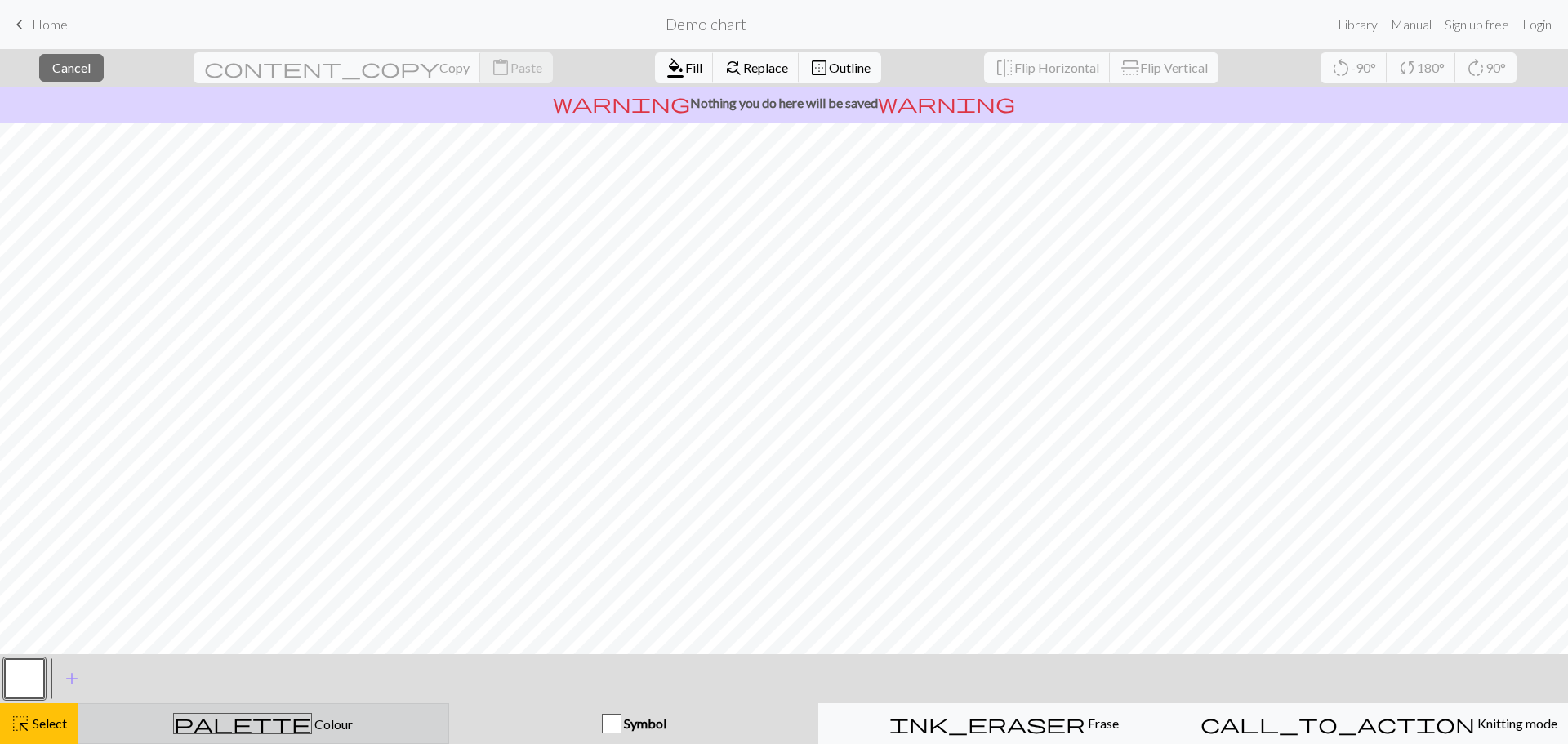
click at [312, 722] on span "Colour" at bounding box center [333, 724] width 41 height 16
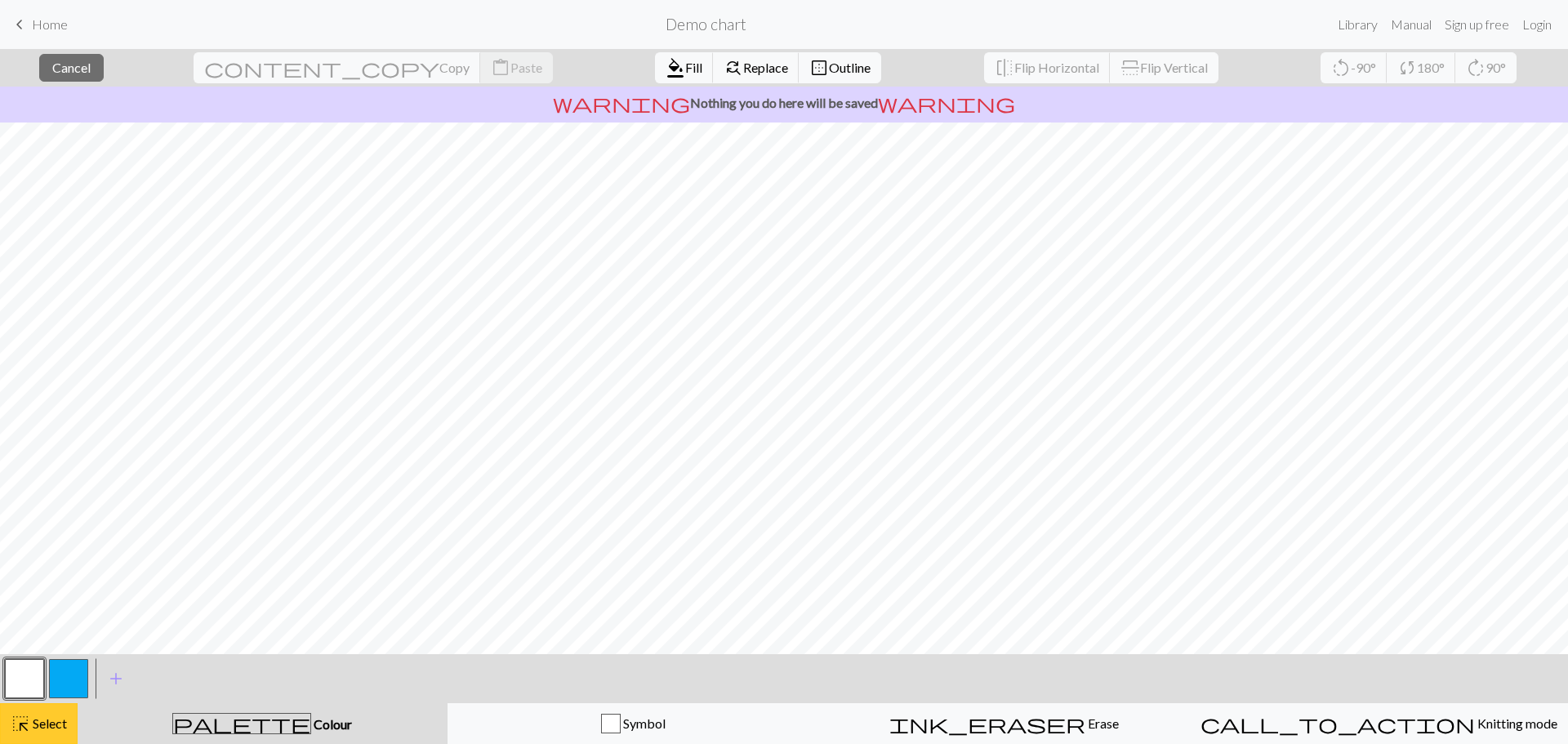
click at [29, 728] on span "highlight_alt" at bounding box center [20, 724] width 19 height 23
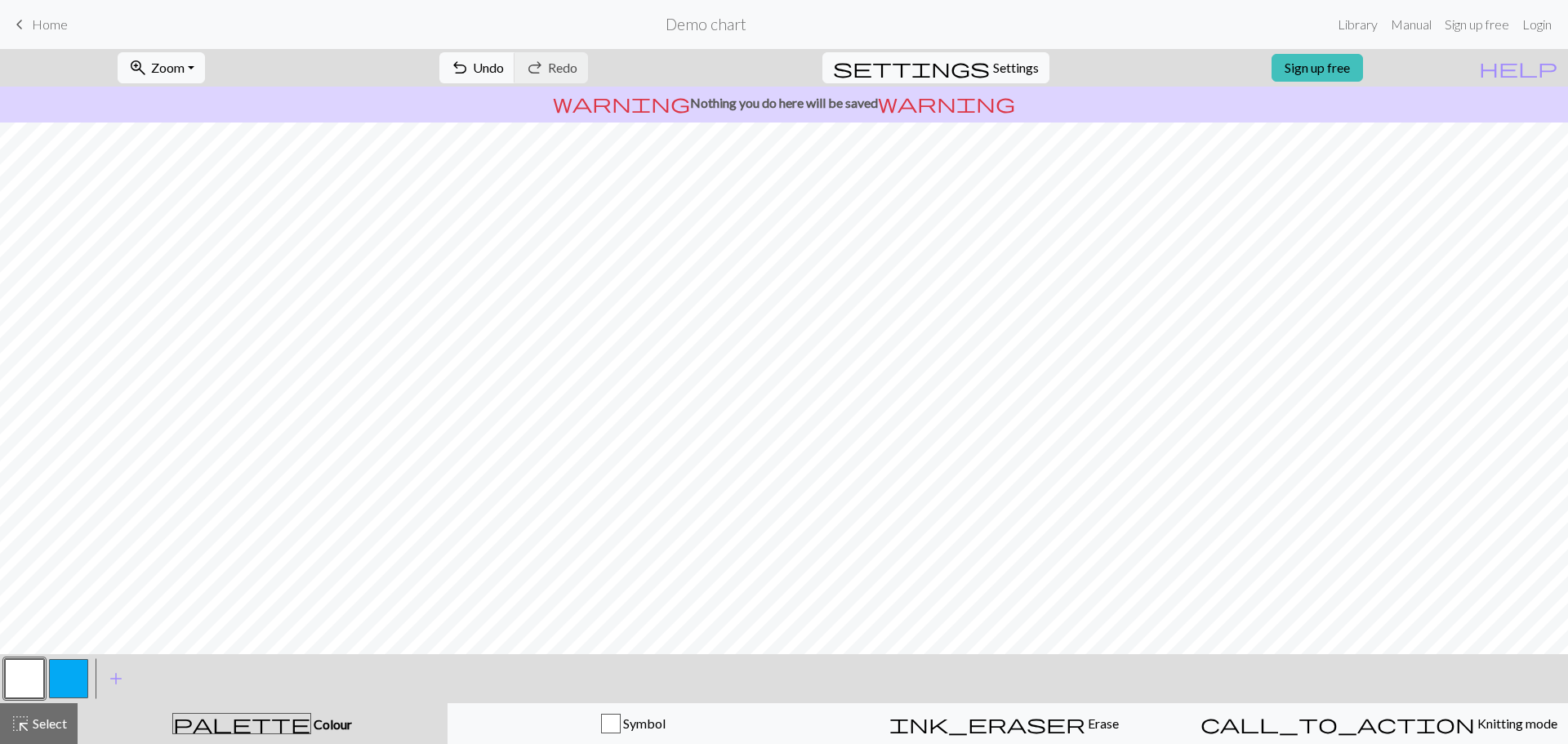
click at [72, 673] on button "button" at bounding box center [69, 678] width 39 height 39
click at [126, 663] on button "add Add a colour" at bounding box center [115, 678] width 41 height 41
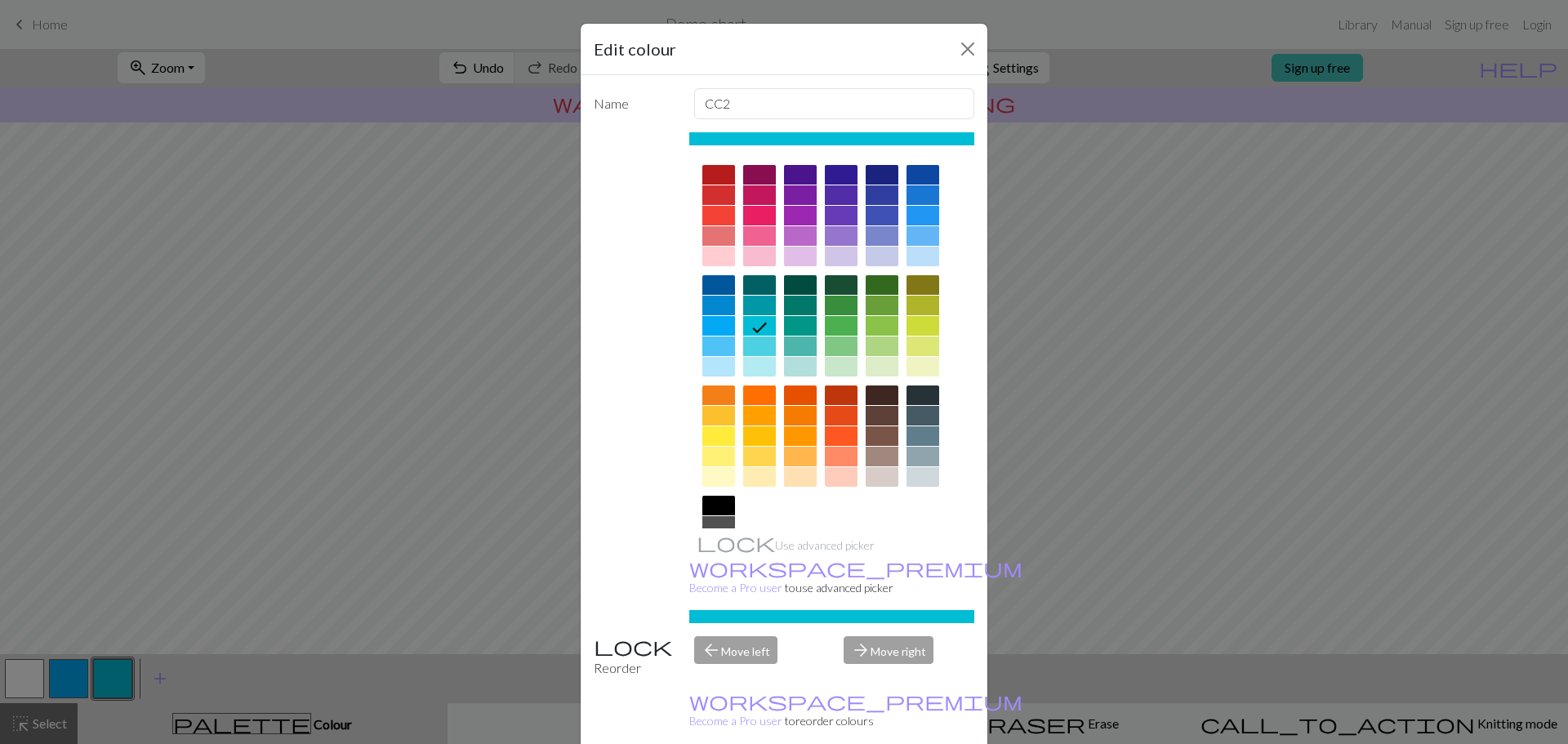
click at [913, 174] on div at bounding box center [923, 175] width 33 height 19
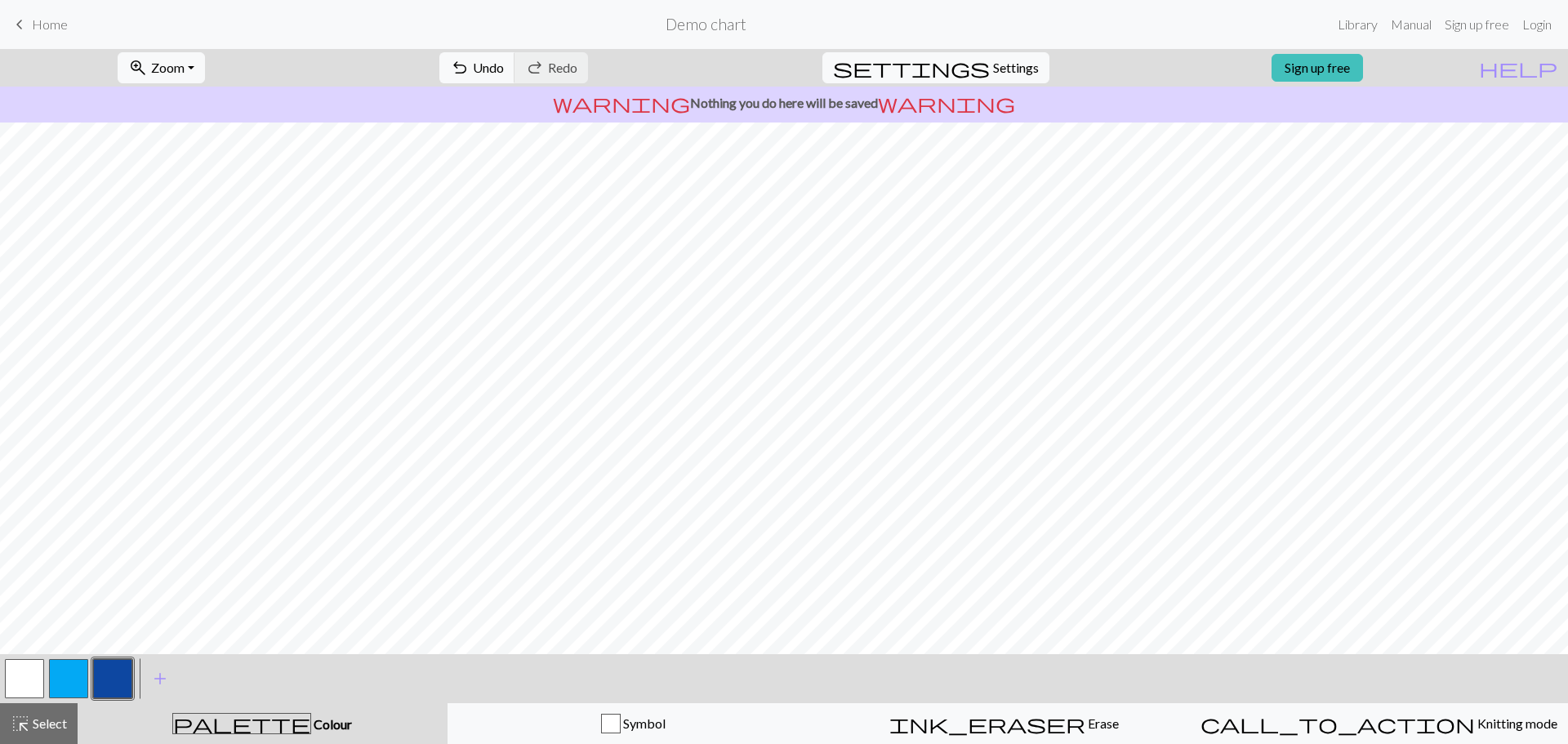
click at [34, 664] on button "button" at bounding box center [24, 678] width 39 height 39
click at [28, 676] on button "button" at bounding box center [24, 678] width 39 height 39
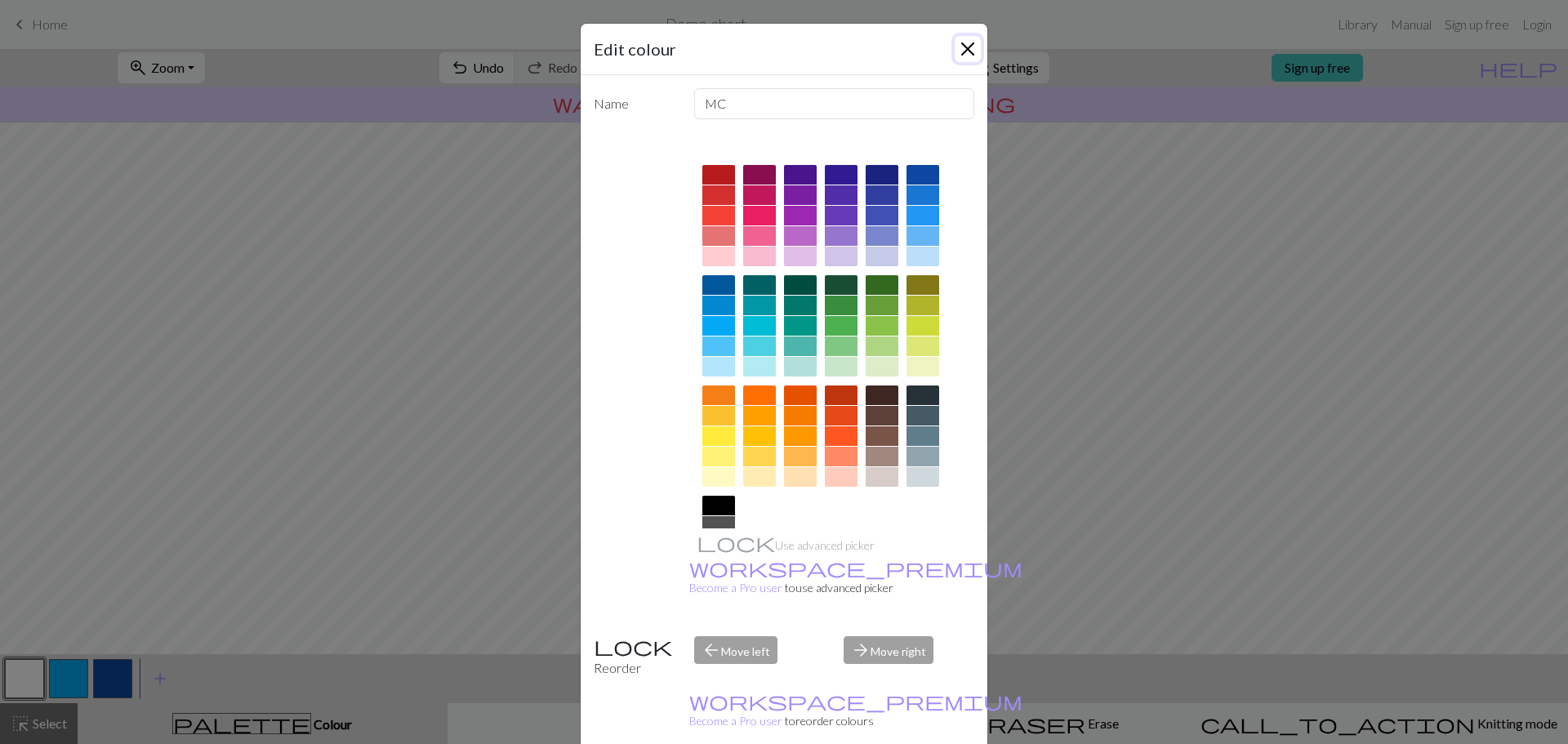
click at [966, 48] on button "Close" at bounding box center [967, 49] width 26 height 26
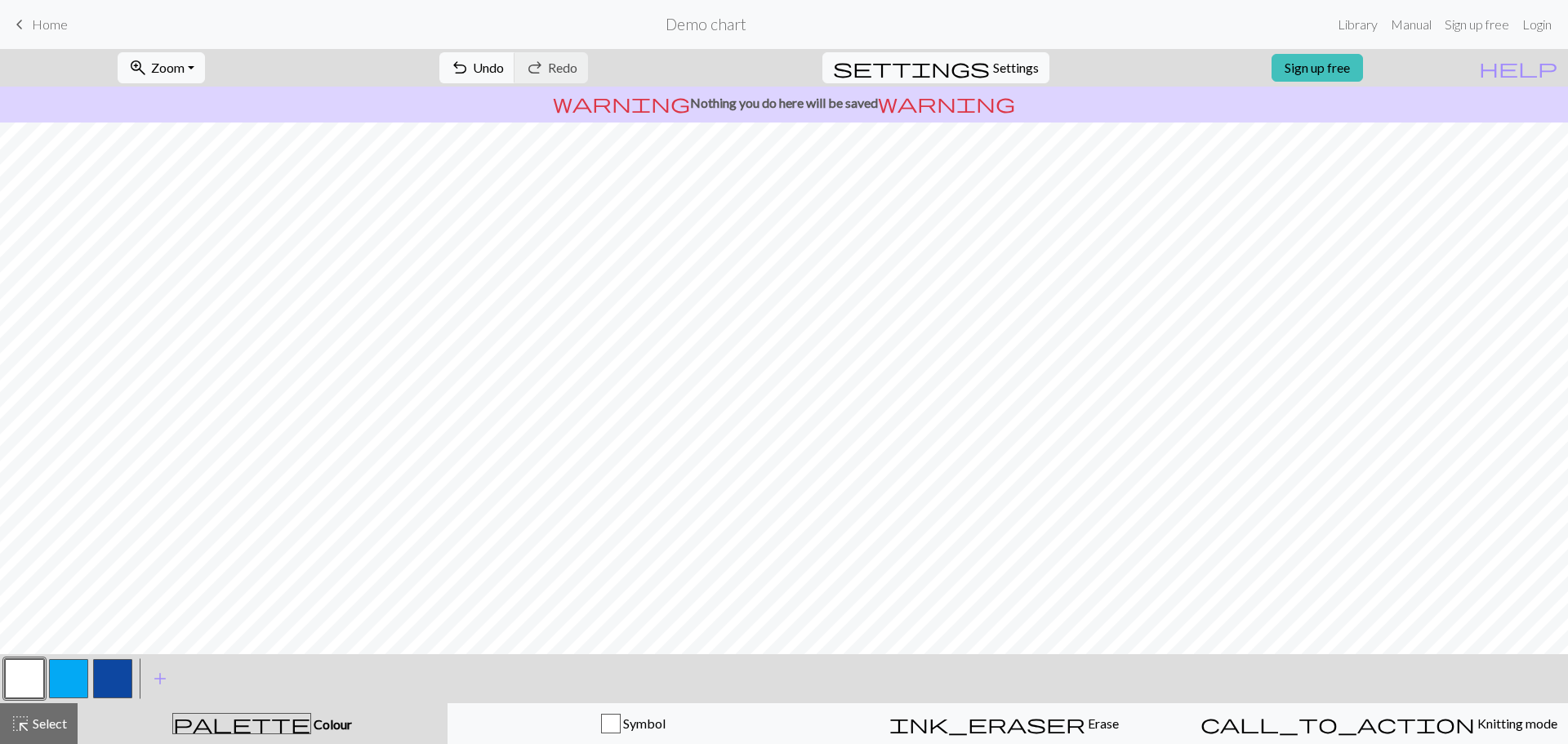
click at [105, 684] on button "button" at bounding box center [113, 678] width 39 height 39
click at [16, 680] on button "button" at bounding box center [24, 678] width 39 height 39
drag, startPoint x: 133, startPoint y: 667, endPoint x: 126, endPoint y: 674, distance: 9.9
click at [132, 667] on div at bounding box center [112, 678] width 44 height 44
click at [122, 676] on button "button" at bounding box center [113, 678] width 39 height 39
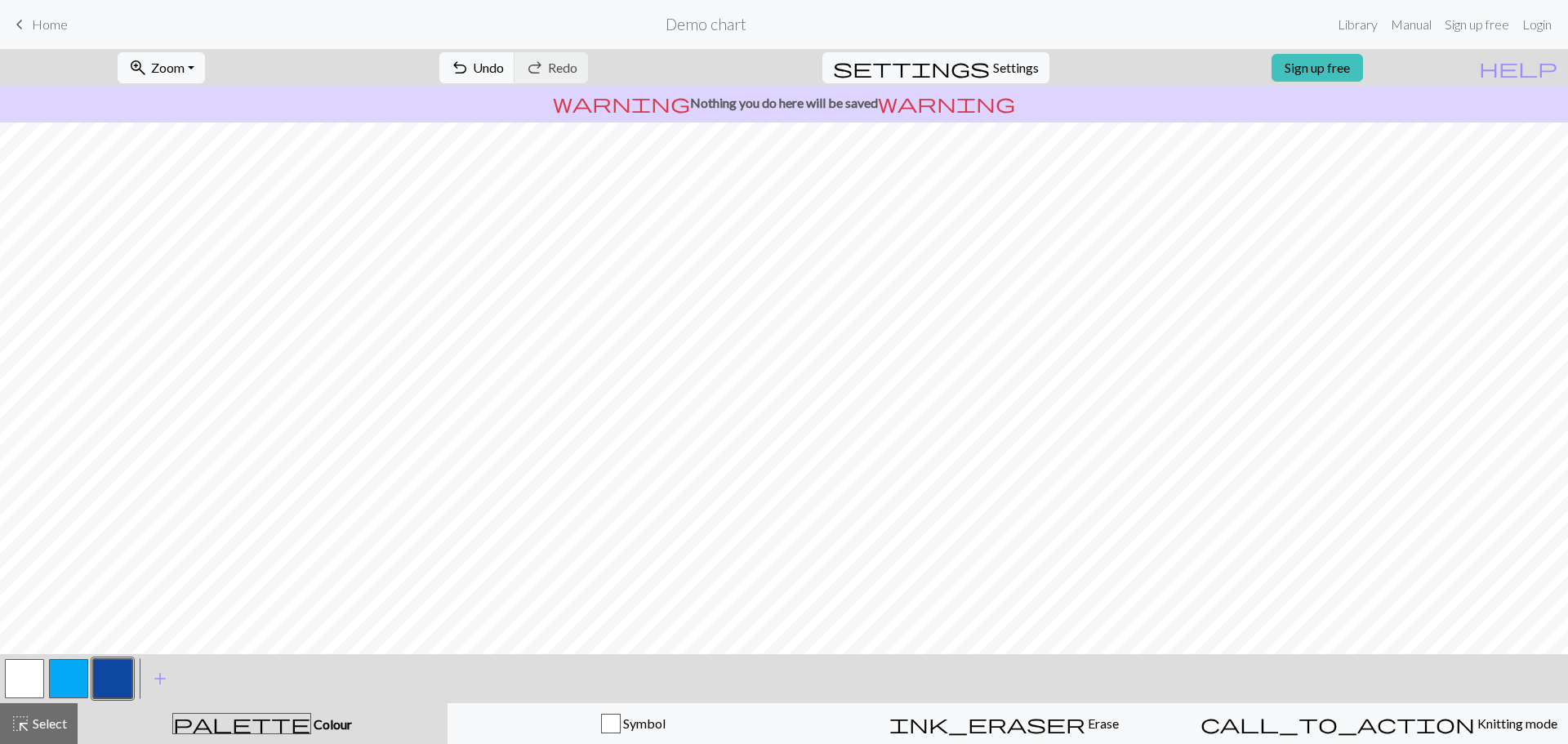
click at [13, 676] on button "button" at bounding box center [24, 678] width 39 height 39
click at [112, 678] on button "button" at bounding box center [113, 678] width 39 height 39
click at [32, 667] on button "button" at bounding box center [24, 678] width 39 height 39
click at [112, 681] on button "button" at bounding box center [113, 678] width 39 height 39
click at [36, 664] on button "button" at bounding box center [24, 678] width 39 height 39
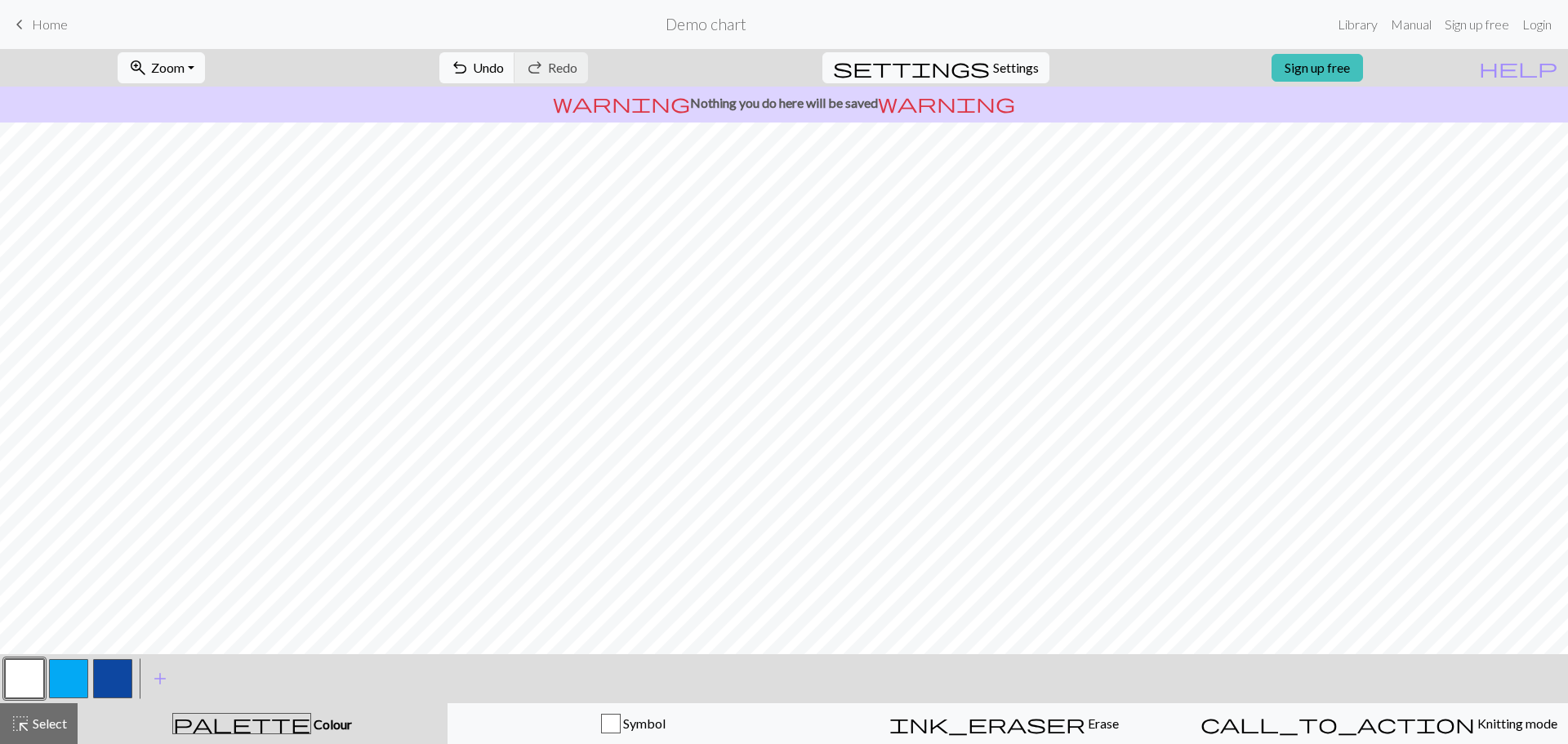
click at [107, 673] on button "button" at bounding box center [113, 678] width 39 height 39
click at [106, 683] on button "button" at bounding box center [113, 678] width 39 height 39
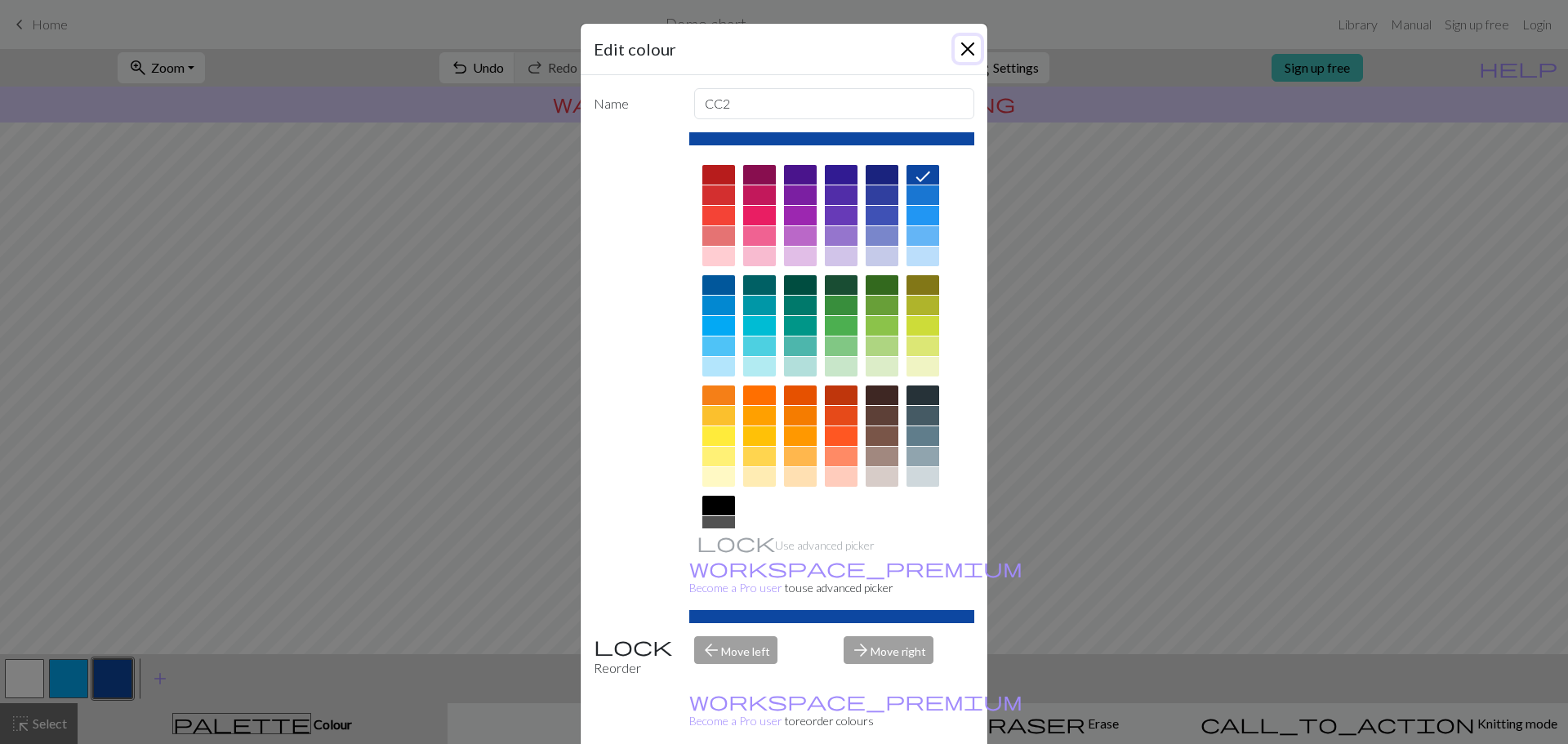
click at [963, 43] on button "Close" at bounding box center [967, 49] width 26 height 26
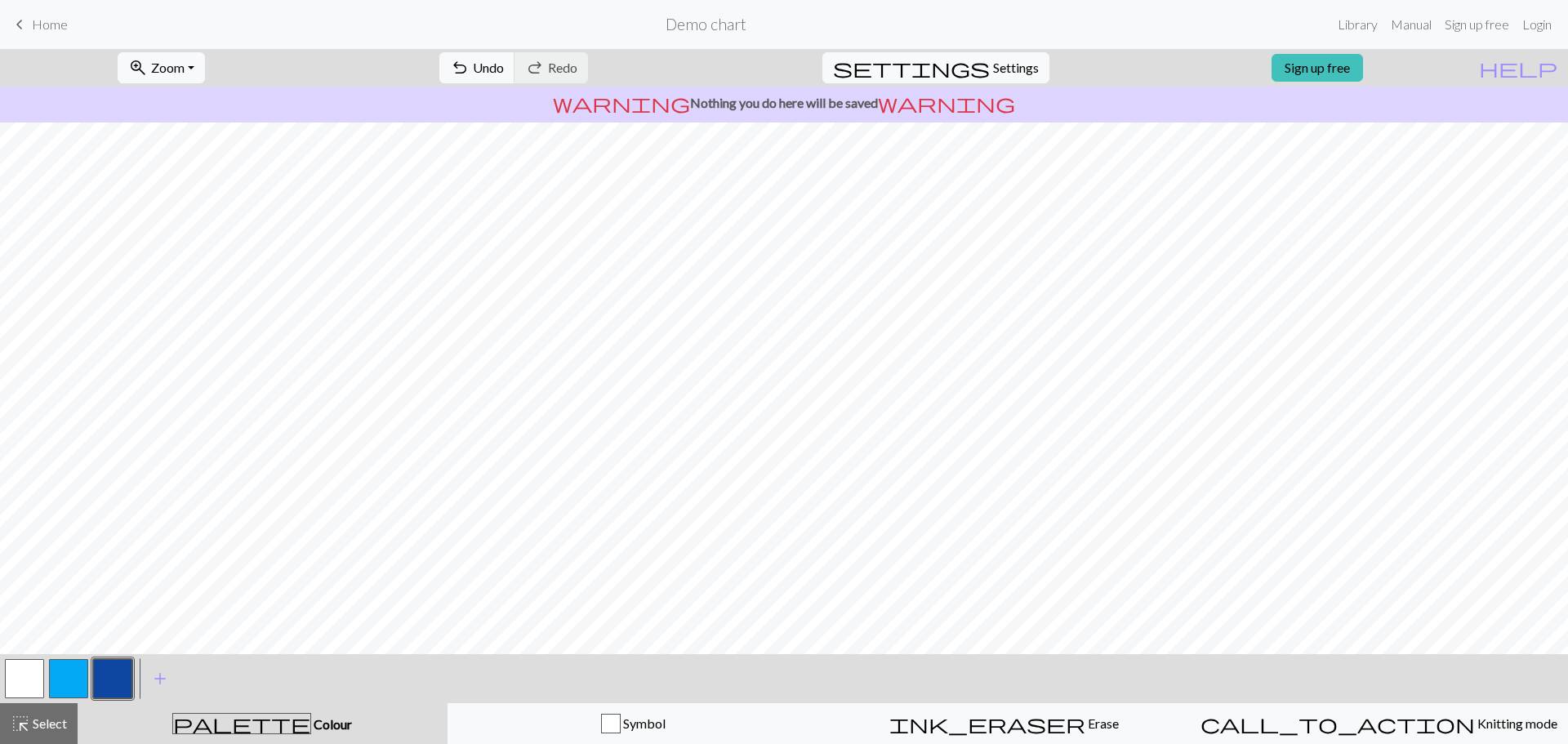
click at [26, 684] on button "button" at bounding box center [24, 678] width 39 height 39
click at [114, 674] on button "button" at bounding box center [113, 678] width 39 height 39
drag, startPoint x: 36, startPoint y: 679, endPoint x: 61, endPoint y: 655, distance: 34.7
click at [37, 679] on button "button" at bounding box center [24, 678] width 39 height 39
click at [115, 683] on button "button" at bounding box center [113, 678] width 39 height 39
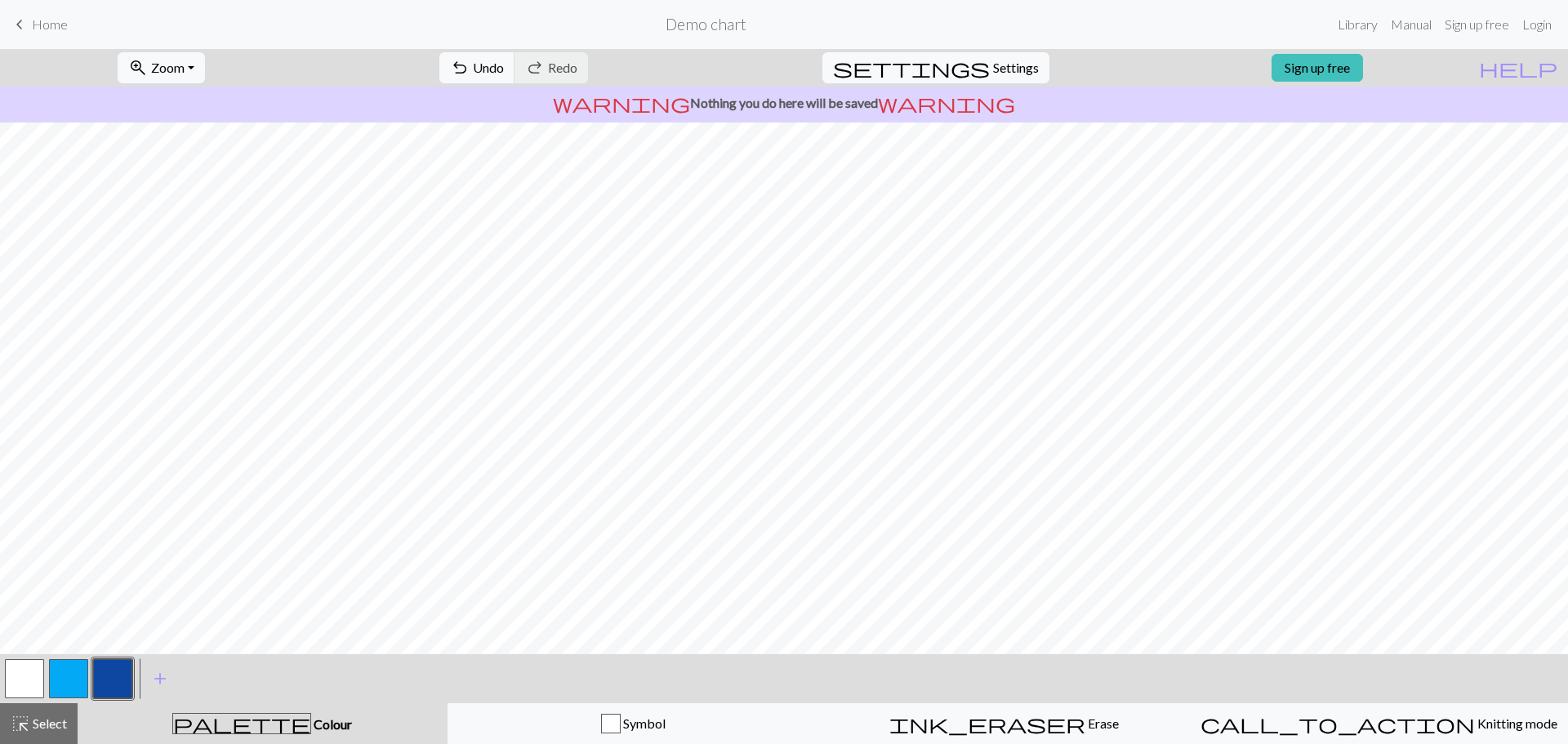
drag, startPoint x: 25, startPoint y: 684, endPoint x: 53, endPoint y: 668, distance: 32.2
click at [28, 683] on button "button" at bounding box center [24, 678] width 39 height 39
click at [75, 668] on button "button" at bounding box center [69, 678] width 39 height 39
click at [126, 680] on button "button" at bounding box center [113, 678] width 39 height 39
click at [58, 690] on button "button" at bounding box center [69, 678] width 39 height 39
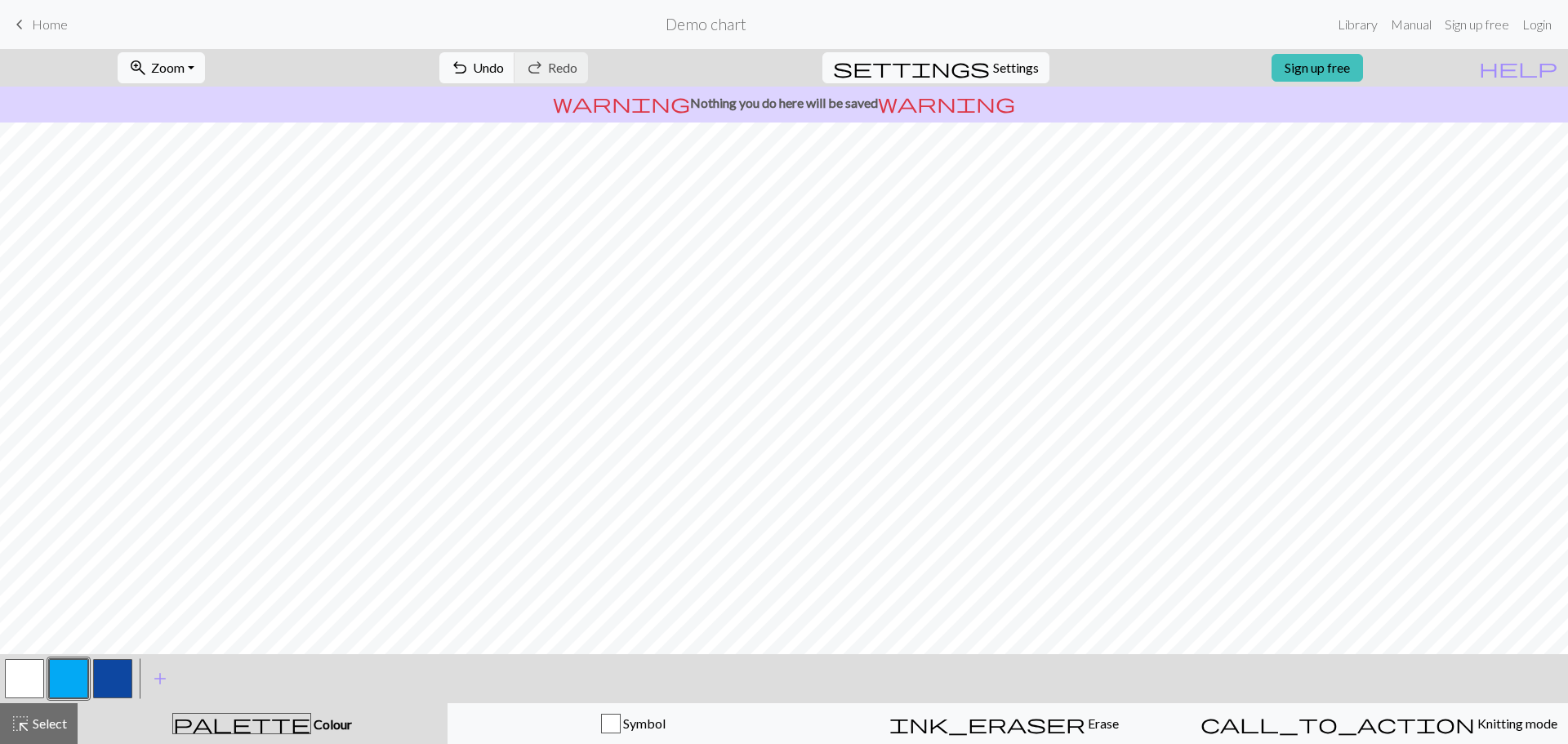
click at [117, 678] on button "button" at bounding box center [113, 678] width 39 height 39
click at [85, 667] on button "button" at bounding box center [69, 678] width 39 height 39
click at [119, 663] on button "button" at bounding box center [113, 678] width 39 height 39
click at [30, 675] on button "button" at bounding box center [24, 678] width 39 height 39
click at [121, 672] on button "button" at bounding box center [113, 678] width 39 height 39
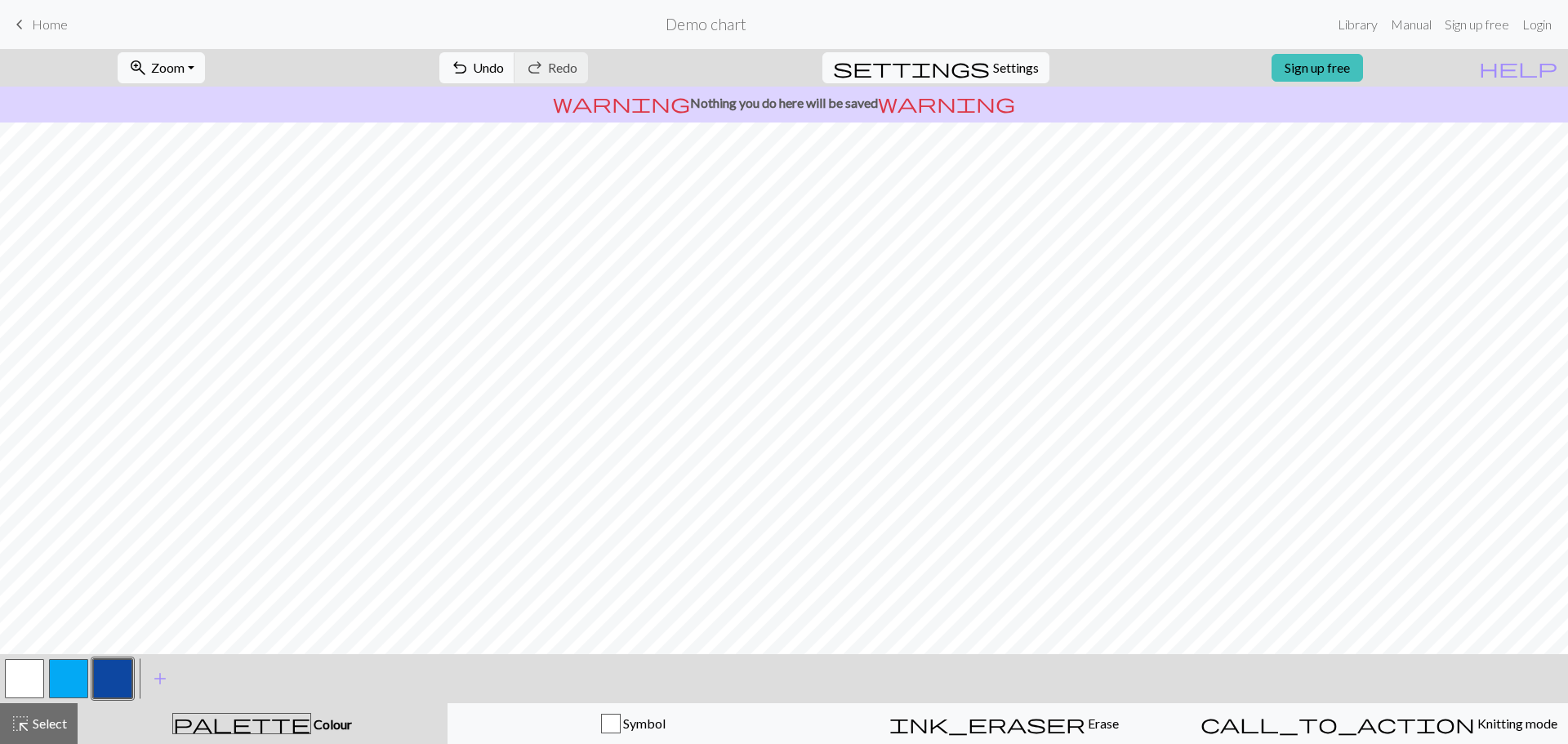
click at [25, 668] on button "button" at bounding box center [24, 678] width 39 height 39
click at [113, 680] on button "button" at bounding box center [113, 678] width 39 height 39
click at [71, 677] on button "button" at bounding box center [69, 678] width 39 height 39
click at [122, 665] on button "button" at bounding box center [113, 678] width 39 height 39
click at [33, 668] on button "button" at bounding box center [24, 678] width 39 height 39
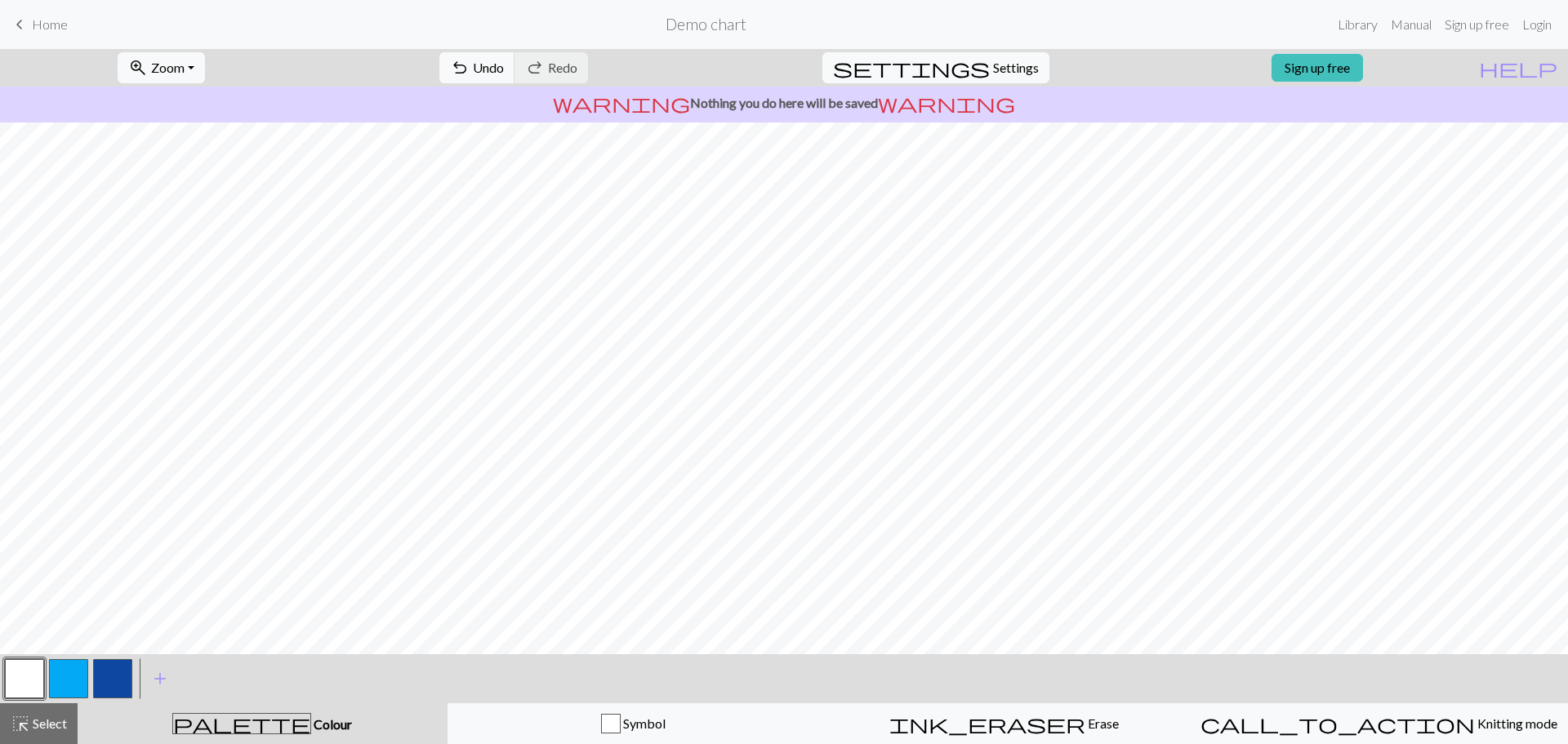
click at [70, 680] on button "button" at bounding box center [69, 678] width 39 height 39
click at [25, 684] on button "button" at bounding box center [24, 678] width 39 height 39
